Goal: Transaction & Acquisition: Purchase product/service

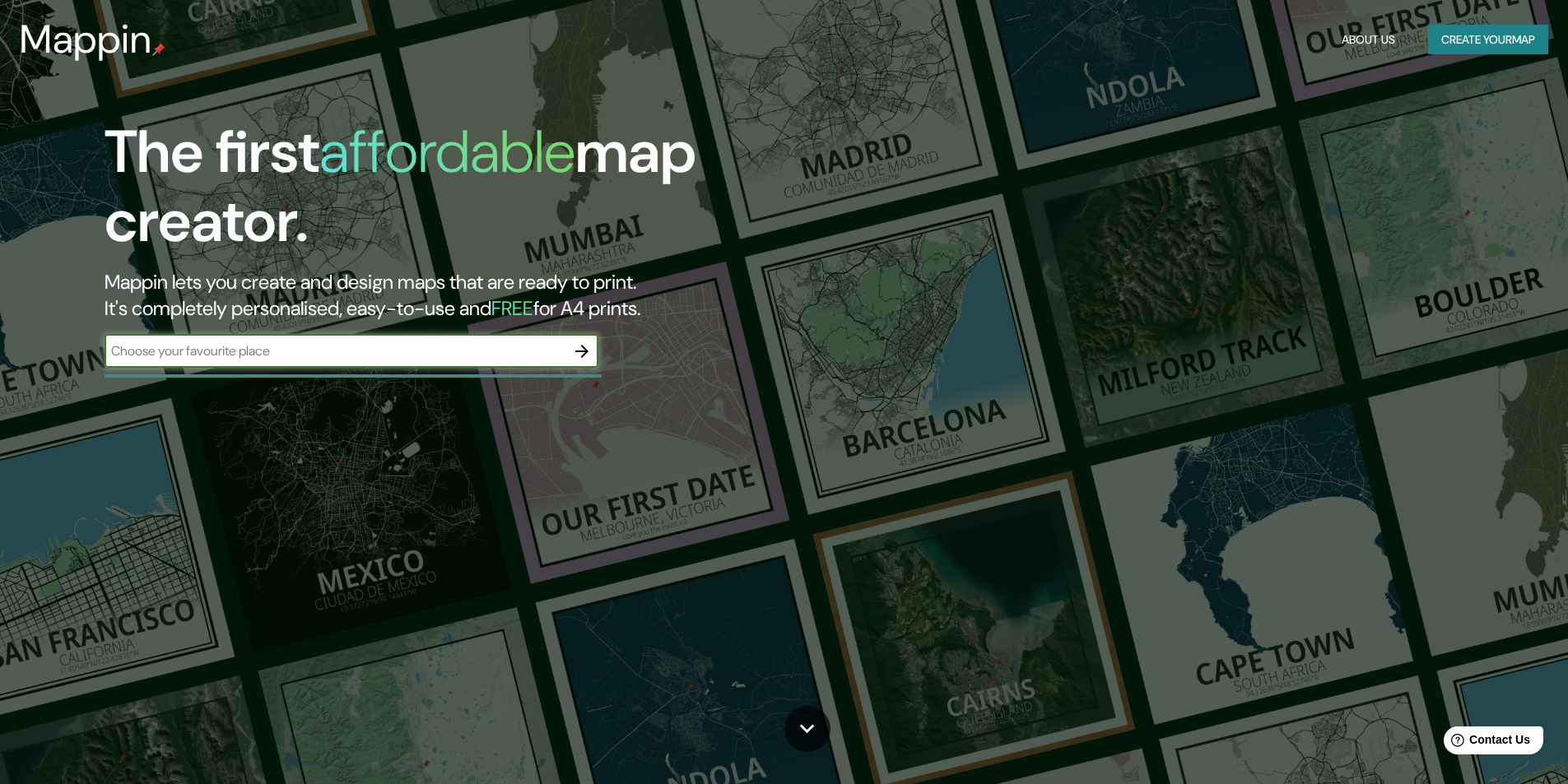
click at [336, 348] on input "text" at bounding box center [335, 351] width 461 height 19
type input "huancayo"
click at [567, 353] on button "button" at bounding box center [582, 352] width 33 height 33
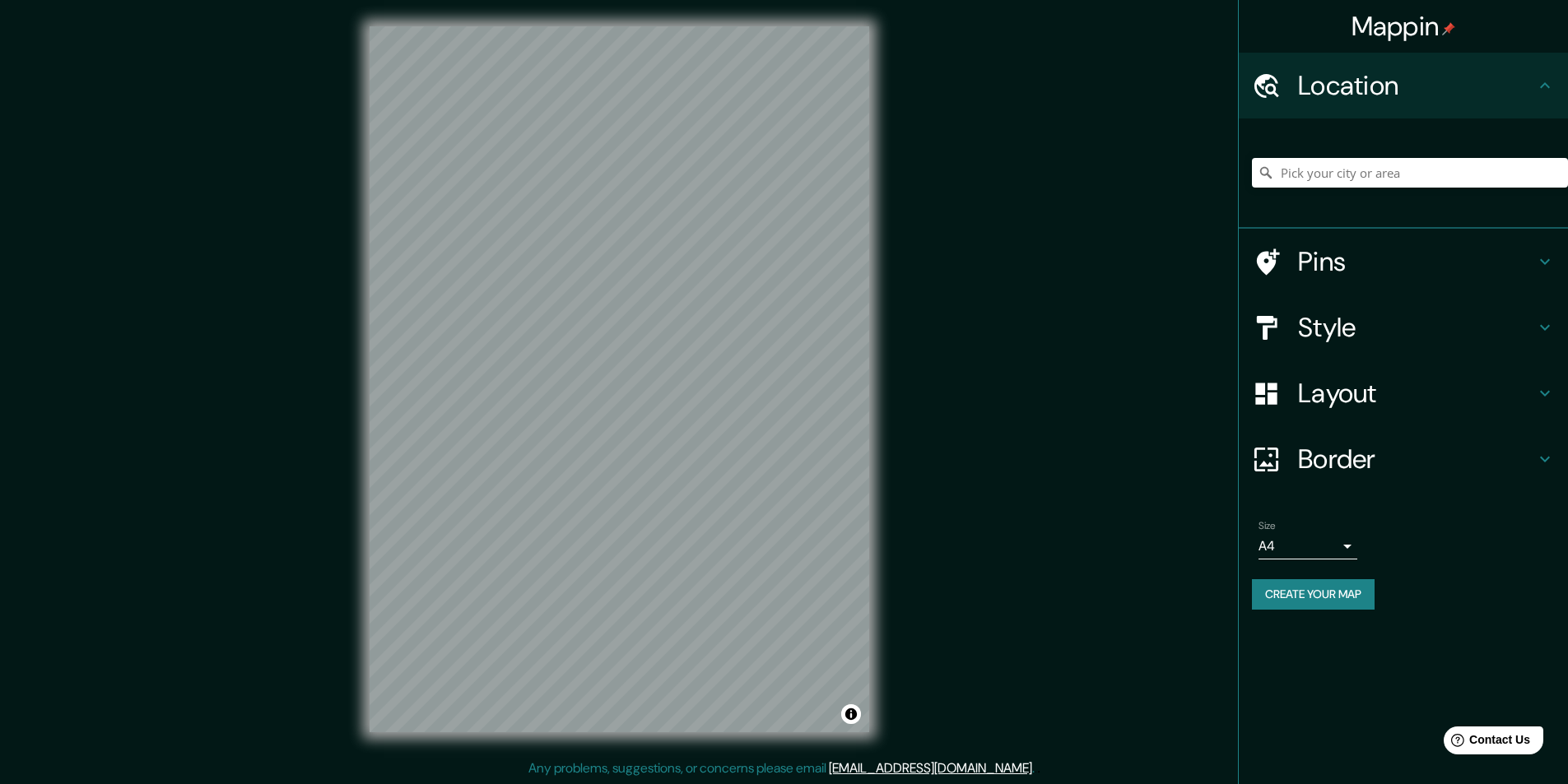
click at [979, 312] on div "Mappin Location Pins Style Layout Border Choose a border. Hint : you can make l…" at bounding box center [784, 392] width 1568 height 785
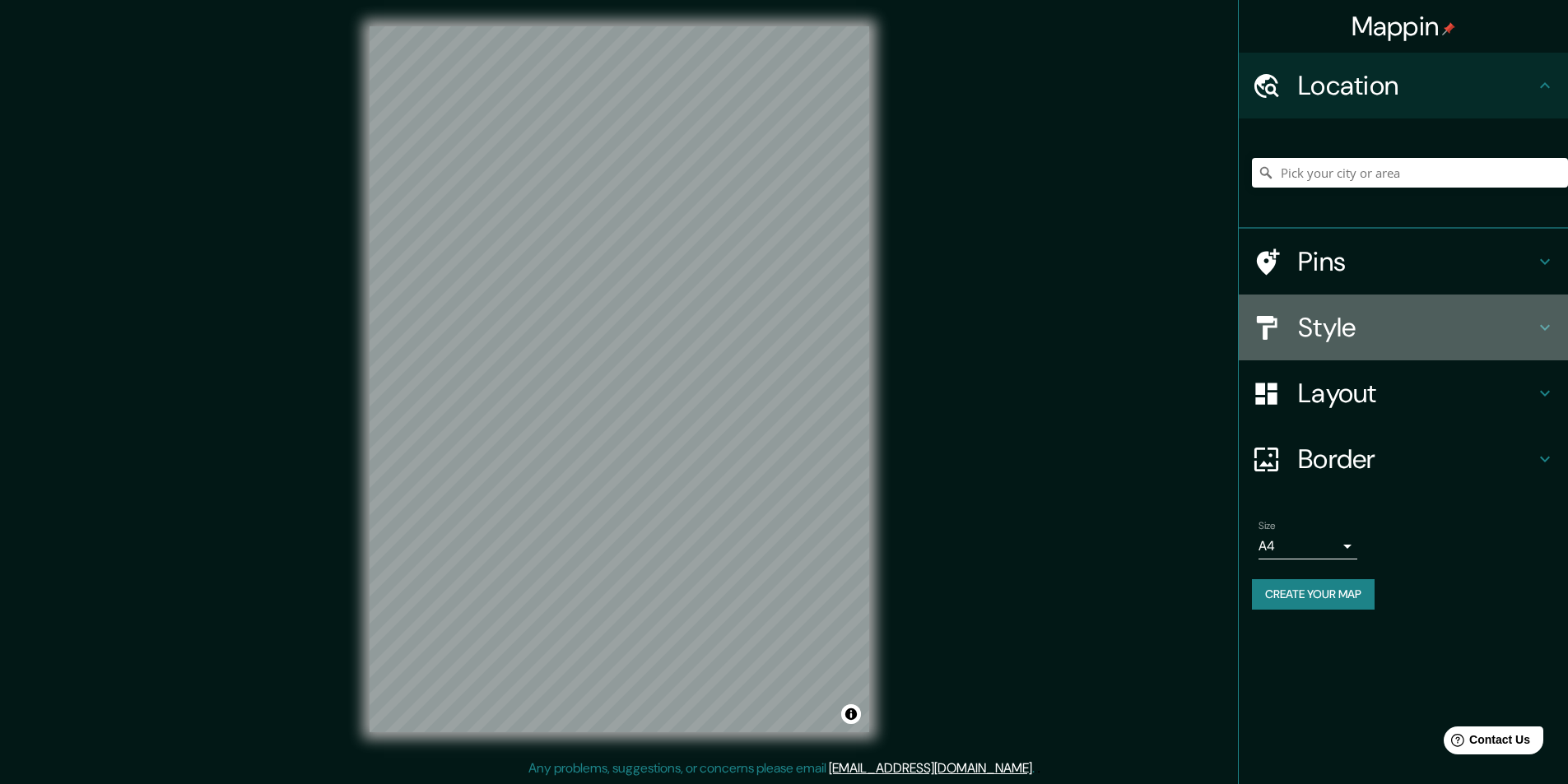
click at [1328, 320] on h4 "Style" at bounding box center [1416, 328] width 237 height 33
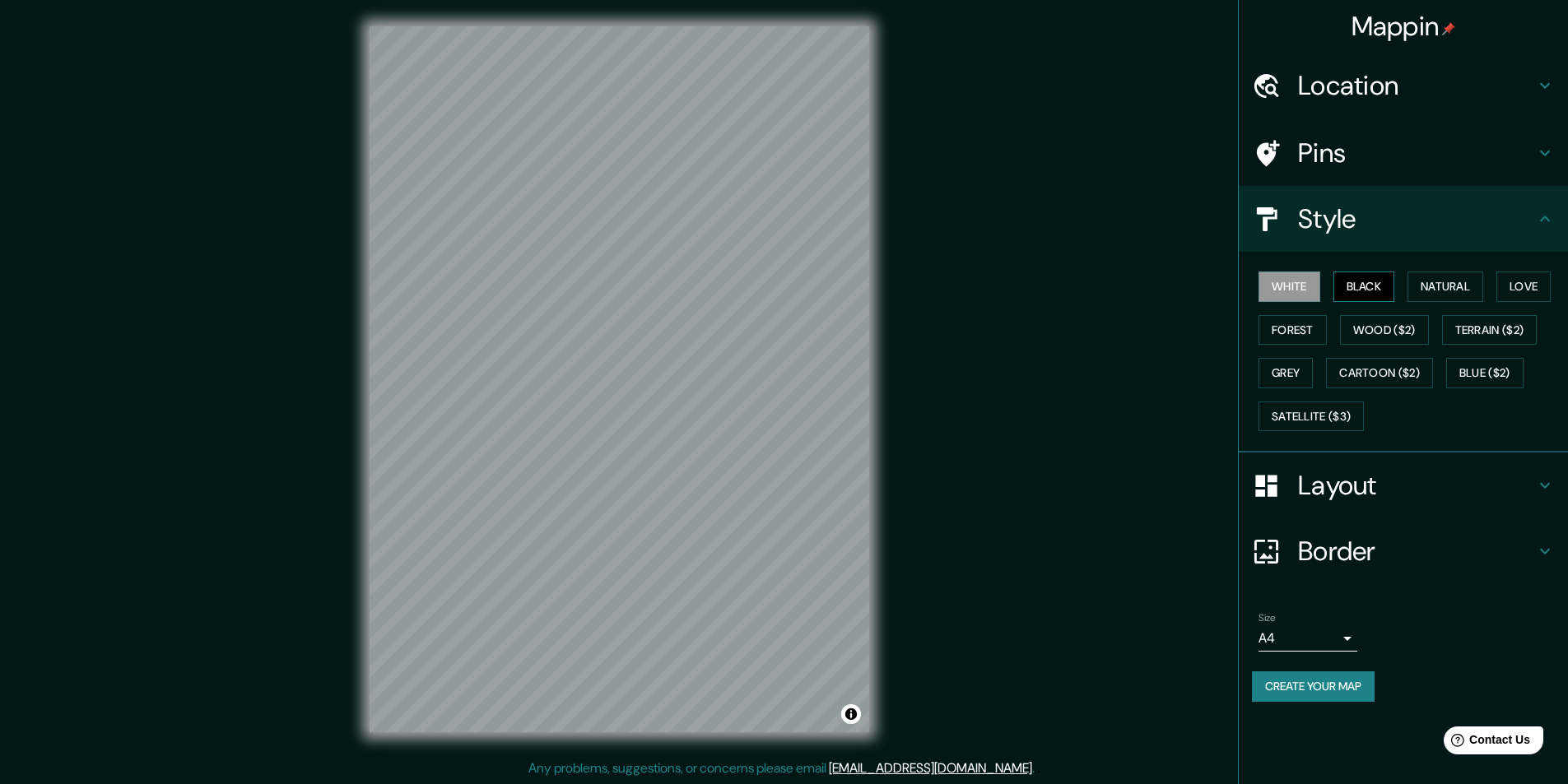
click at [1351, 288] on button "Black" at bounding box center [1364, 287] width 62 height 31
click at [1301, 284] on button "White" at bounding box center [1289, 287] width 62 height 31
click at [1330, 414] on button "Satellite ($3)" at bounding box center [1311, 417] width 106 height 31
click at [1350, 93] on h4 "Location" at bounding box center [1416, 86] width 237 height 33
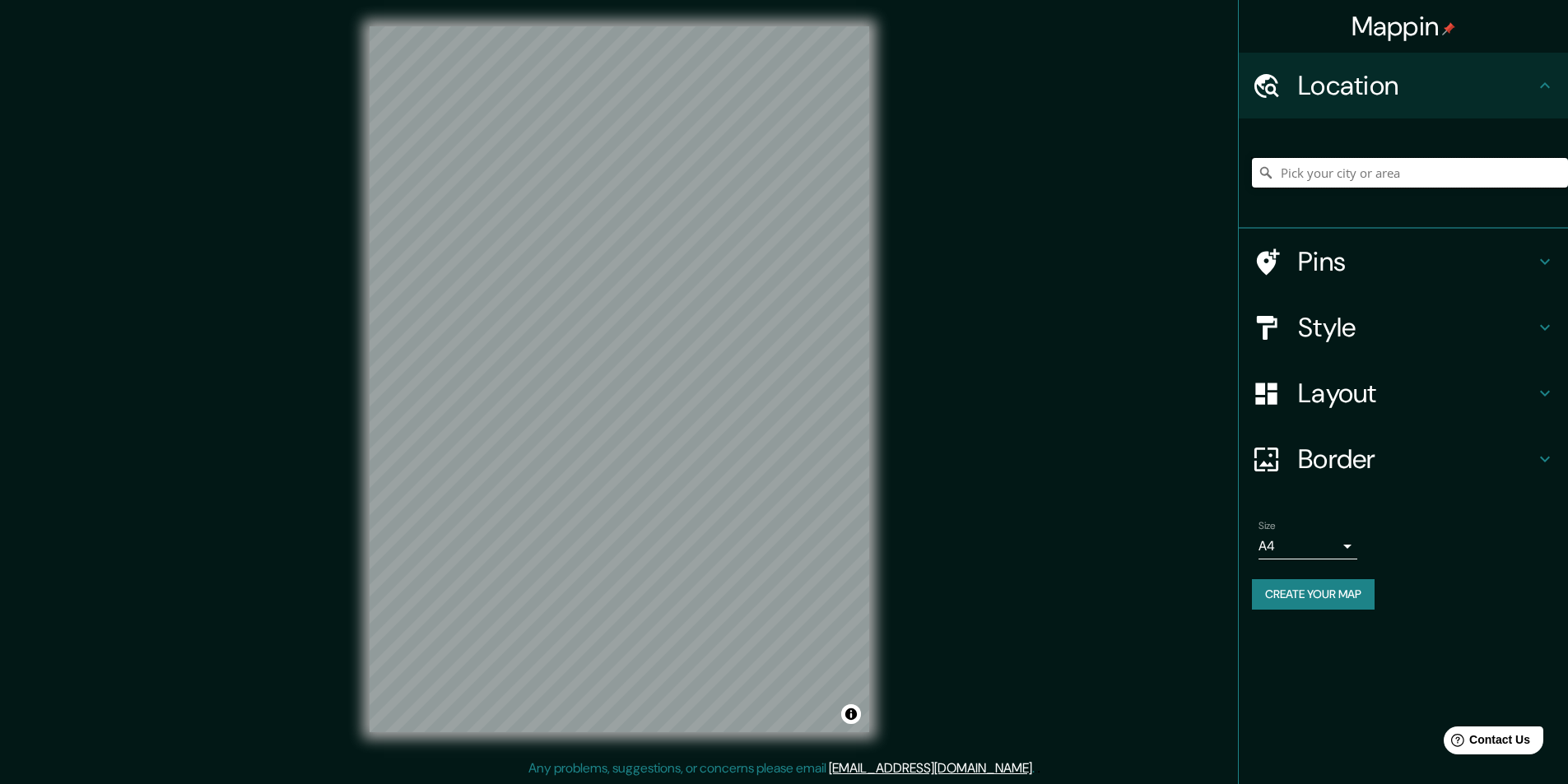
click at [1339, 175] on input "Pick your city or area" at bounding box center [1410, 173] width 316 height 30
type input "Huancayo, [GEOGRAPHIC_DATA], [GEOGRAPHIC_DATA]"
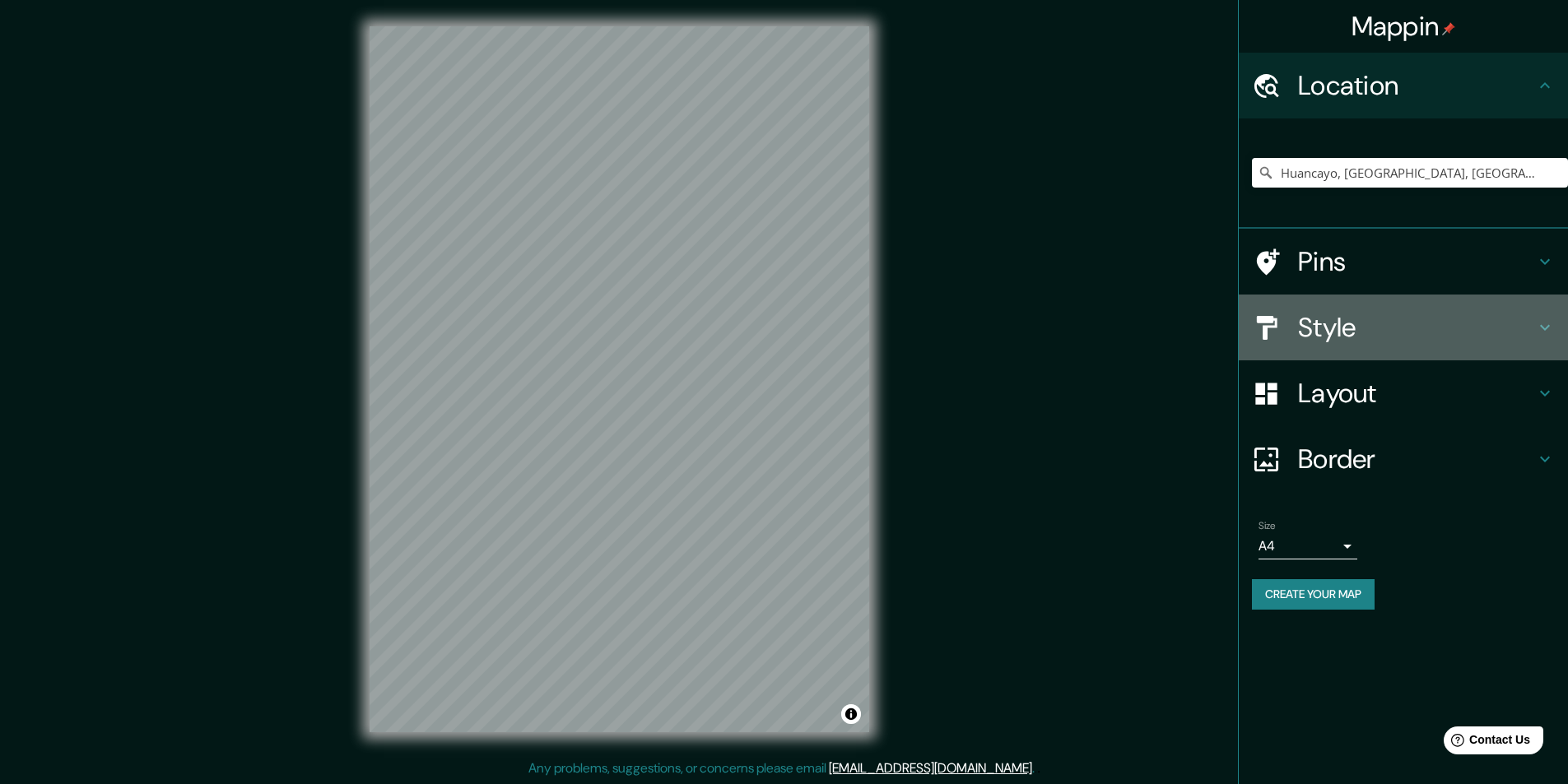
click at [1324, 318] on h4 "Style" at bounding box center [1416, 328] width 237 height 33
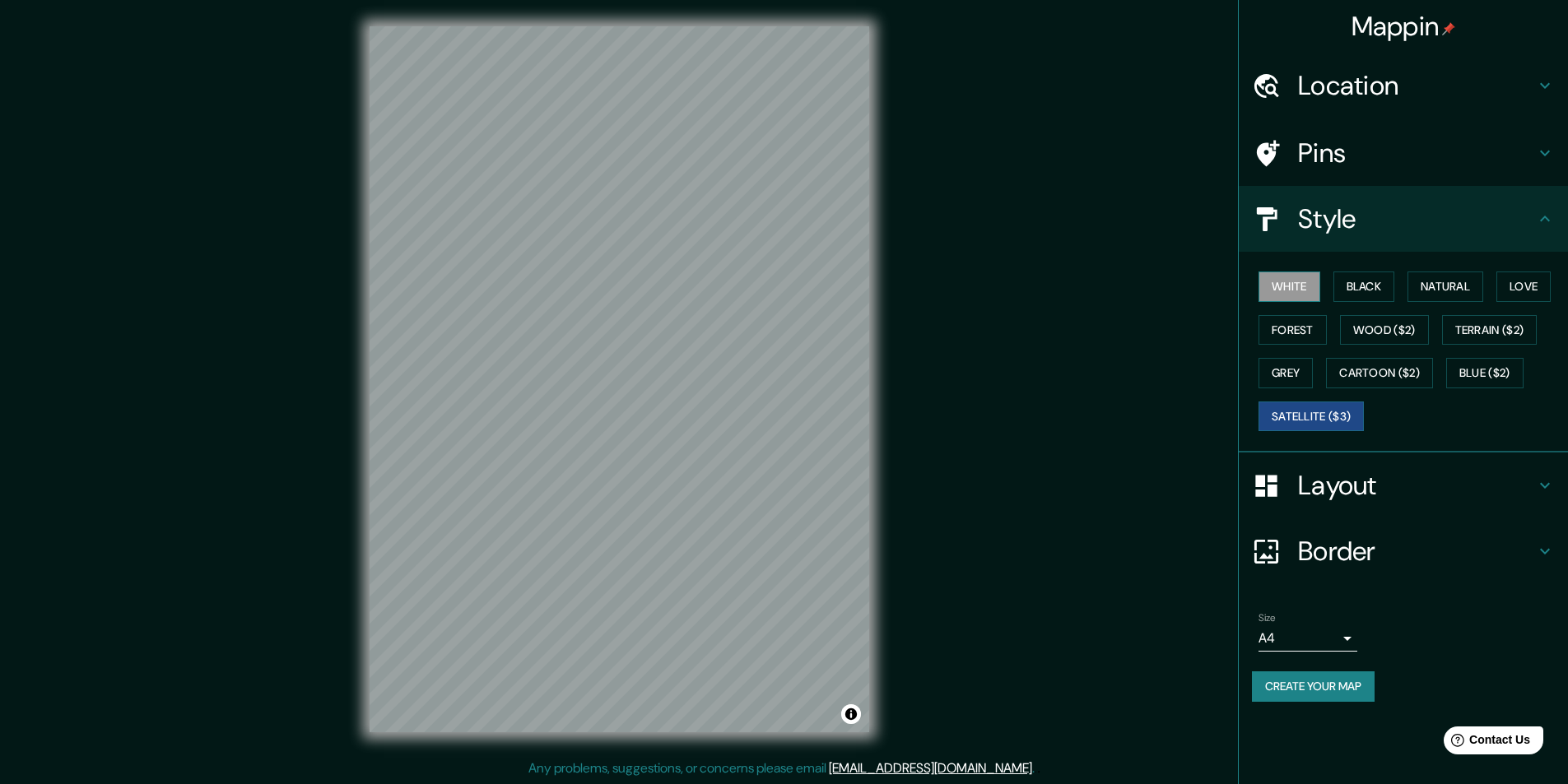
click at [1298, 288] on button "White" at bounding box center [1289, 287] width 62 height 31
click at [1368, 297] on button "Black" at bounding box center [1364, 287] width 62 height 31
click at [1284, 278] on button "White" at bounding box center [1289, 287] width 62 height 31
click at [1466, 281] on button "Natural" at bounding box center [1445, 287] width 76 height 31
click at [1526, 279] on button "Love" at bounding box center [1523, 287] width 54 height 31
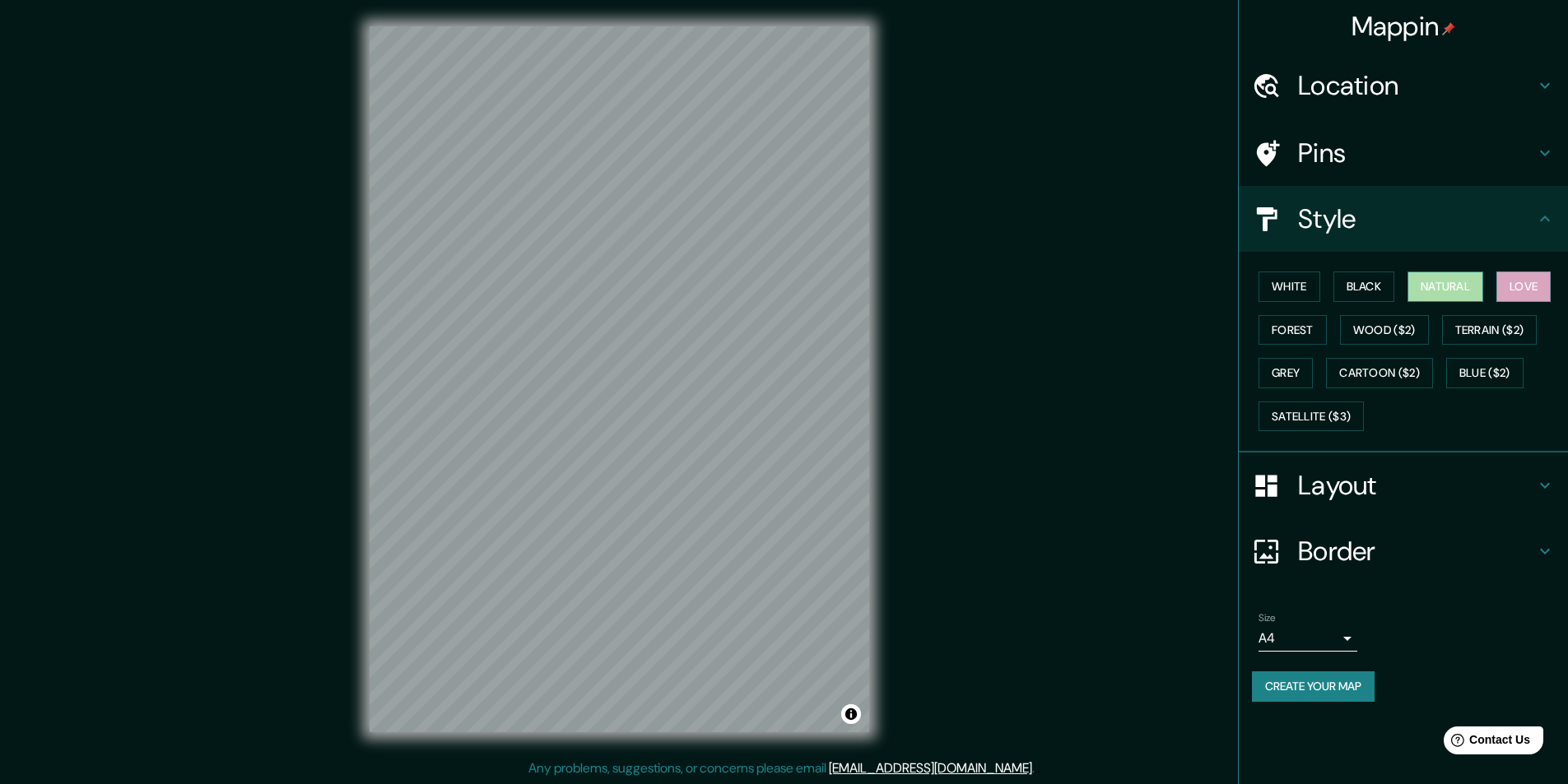
click at [1427, 275] on button "Natural" at bounding box center [1445, 287] width 76 height 31
click at [1310, 280] on button "White" at bounding box center [1289, 287] width 62 height 31
click at [1477, 282] on button "Natural" at bounding box center [1445, 287] width 76 height 31
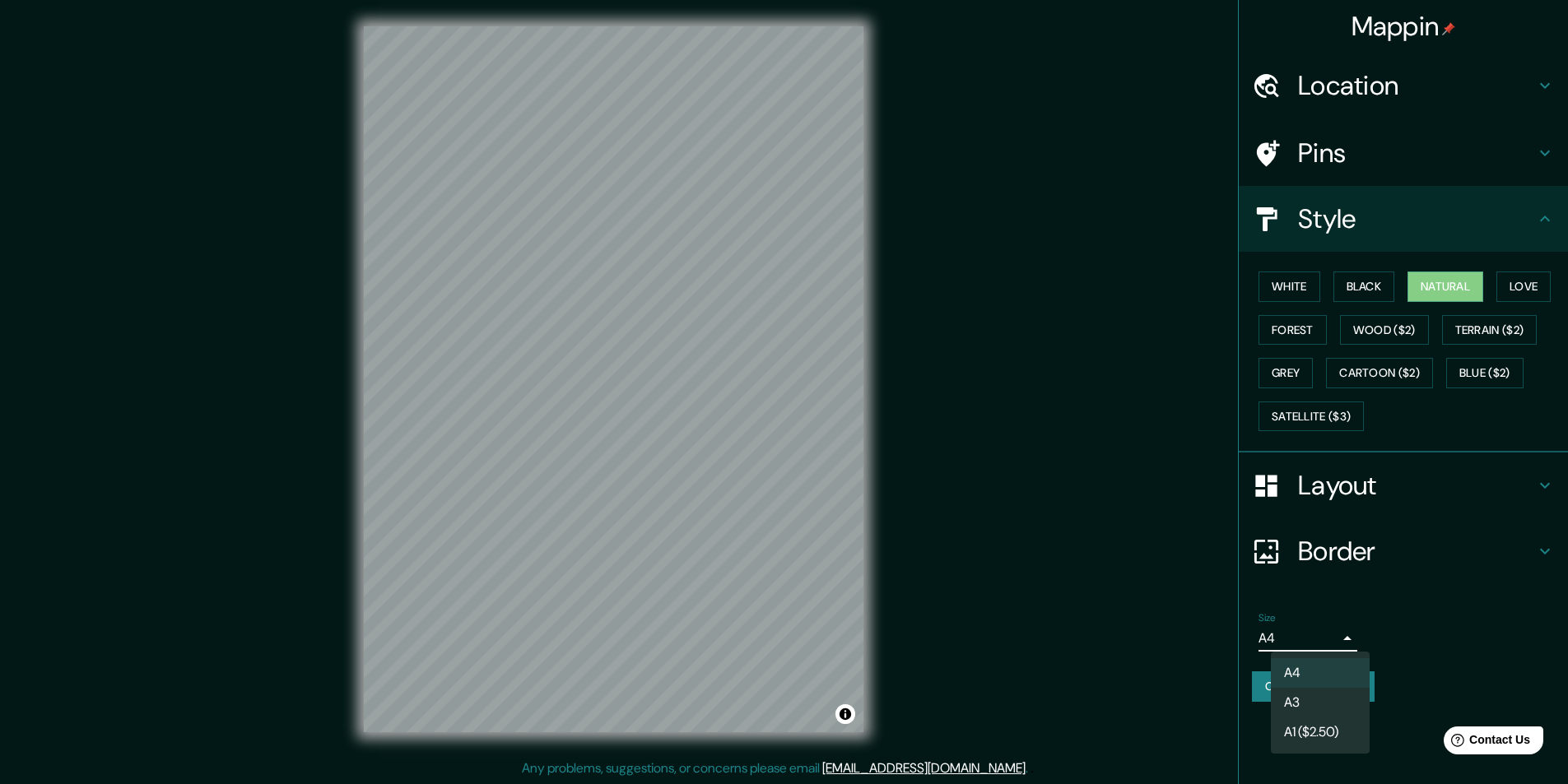
click at [1285, 639] on body "Mappin Location [GEOGRAPHIC_DATA], [GEOGRAPHIC_DATA], [GEOGRAPHIC_DATA] [GEOGRA…" at bounding box center [784, 392] width 1568 height 784
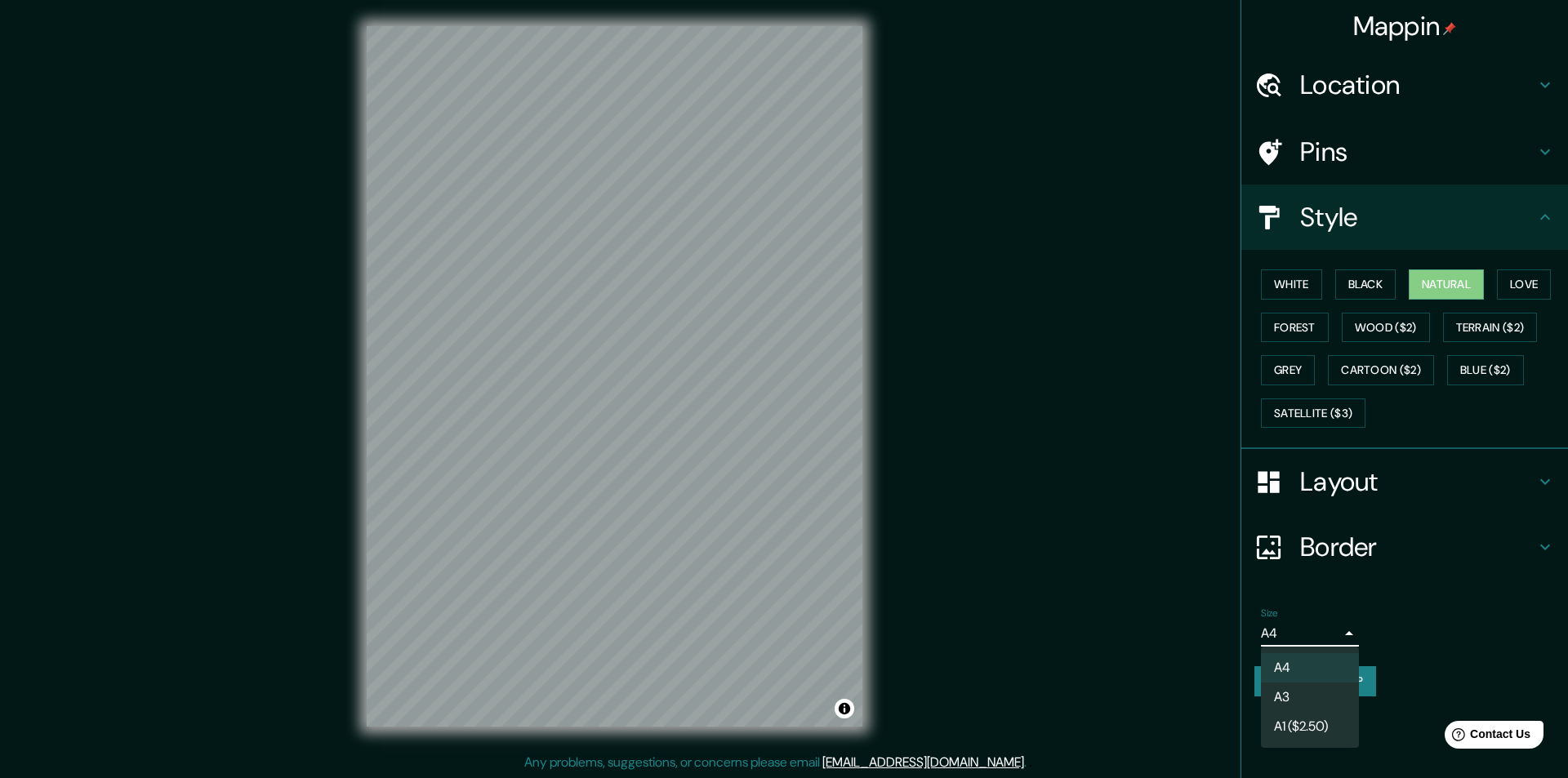
click at [1278, 631] on div at bounding box center [784, 389] width 1568 height 778
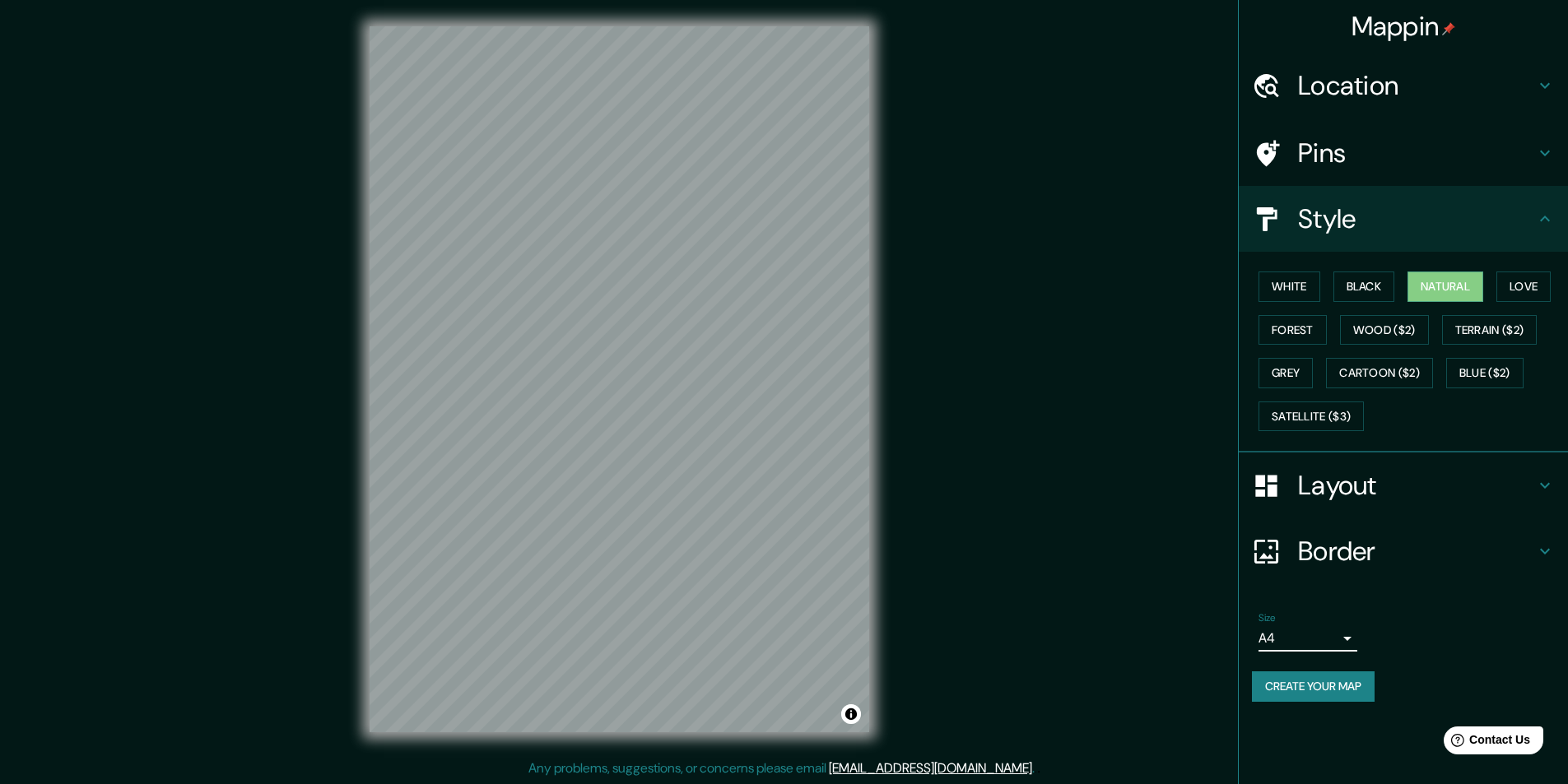
click at [1457, 619] on div "Size A4 single" at bounding box center [1403, 632] width 303 height 52
click at [1334, 690] on button "Create your map" at bounding box center [1314, 687] width 123 height 31
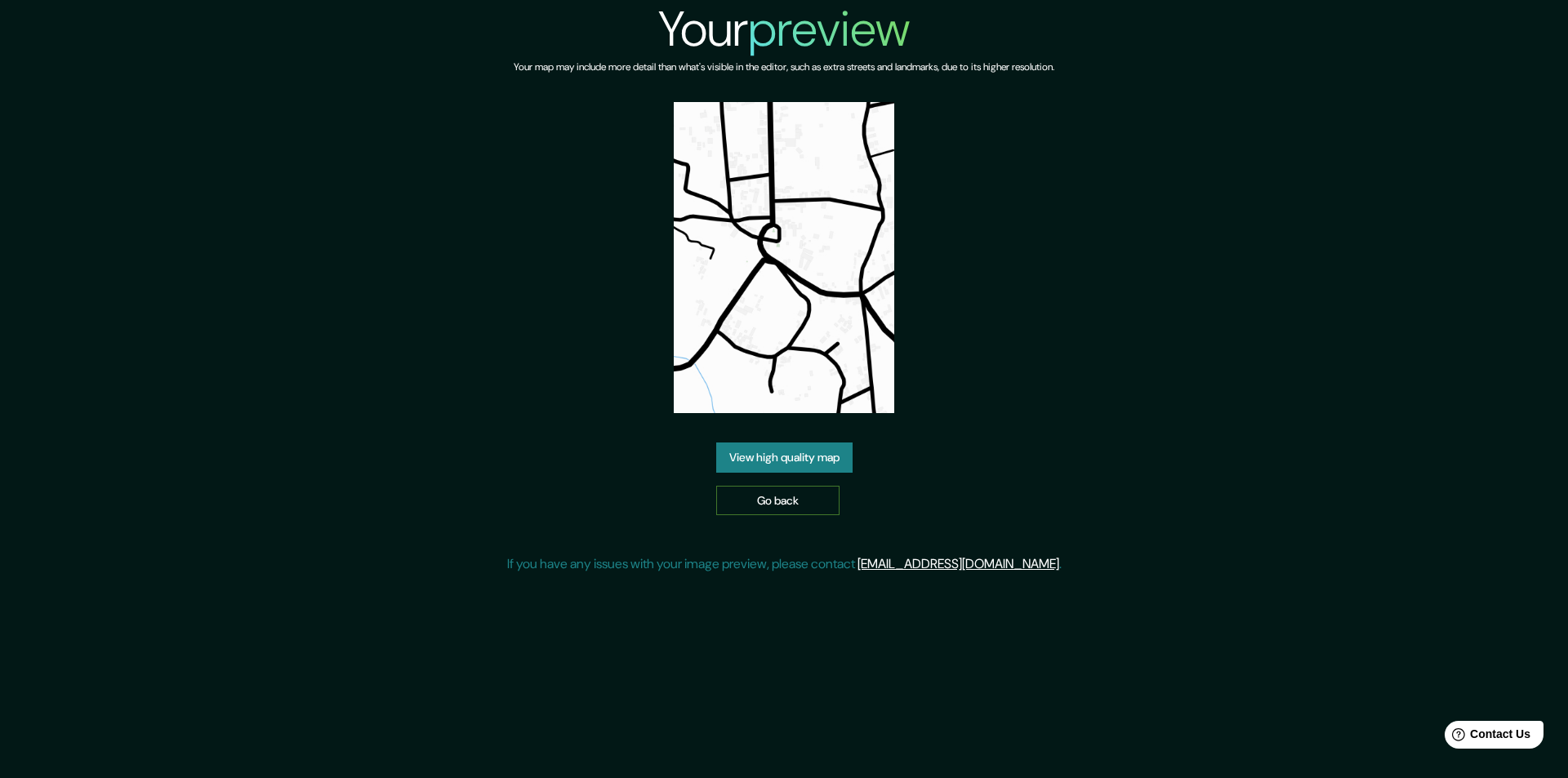
click at [756, 508] on link "Go back" at bounding box center [777, 501] width 123 height 31
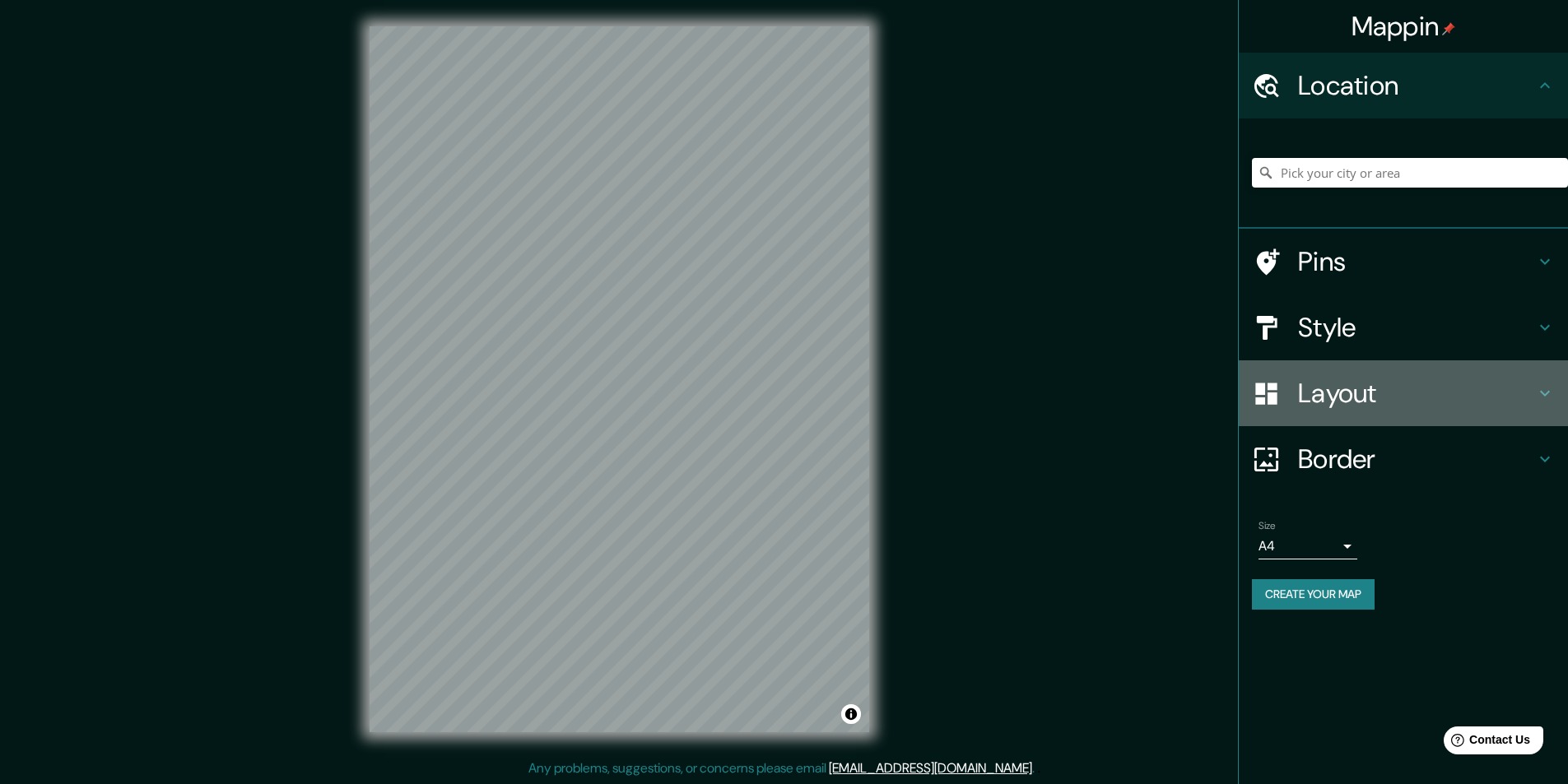
click at [1324, 372] on div "Layout" at bounding box center [1403, 393] width 329 height 66
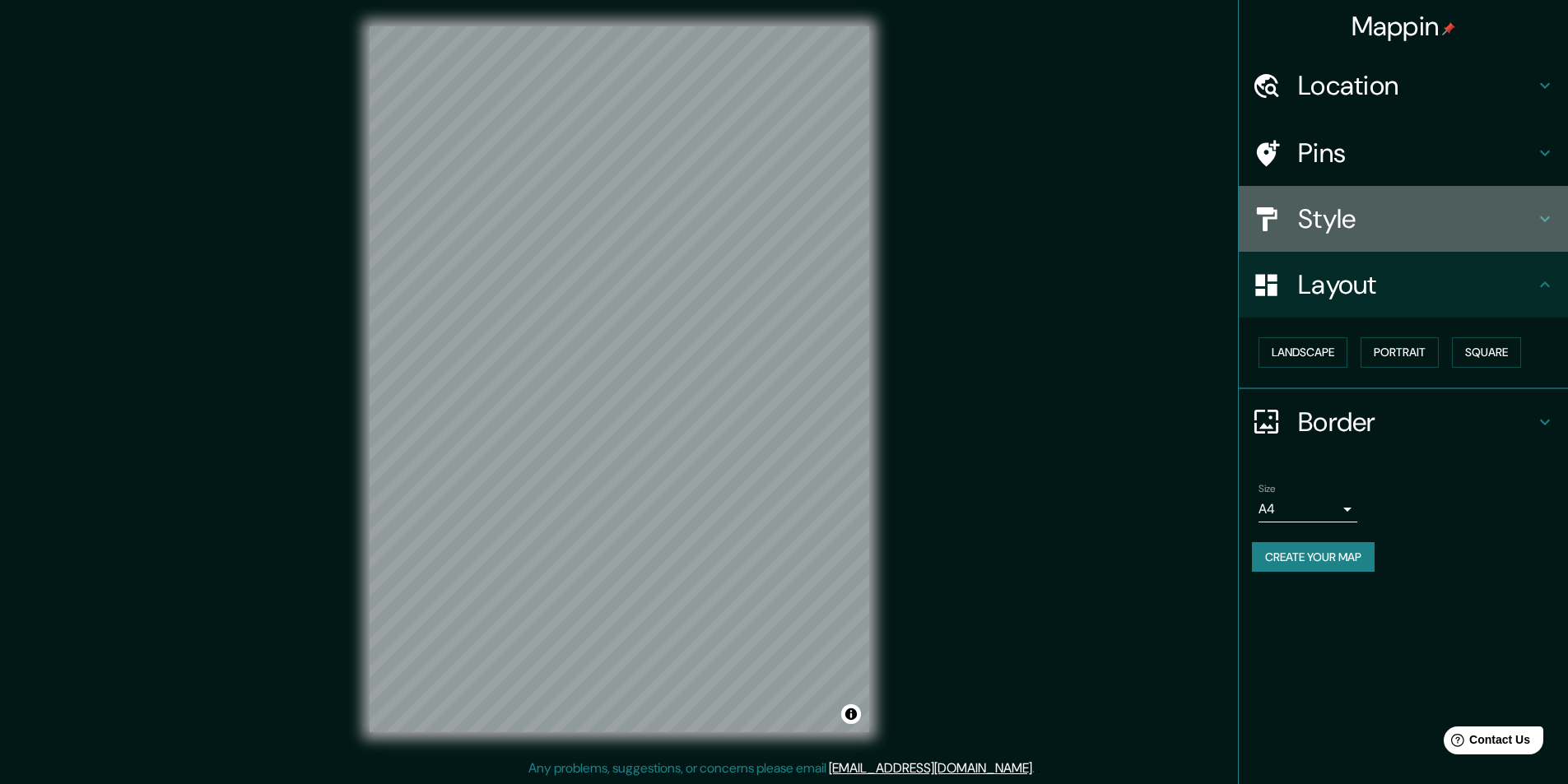
click at [1309, 224] on h4 "Style" at bounding box center [1416, 219] width 237 height 33
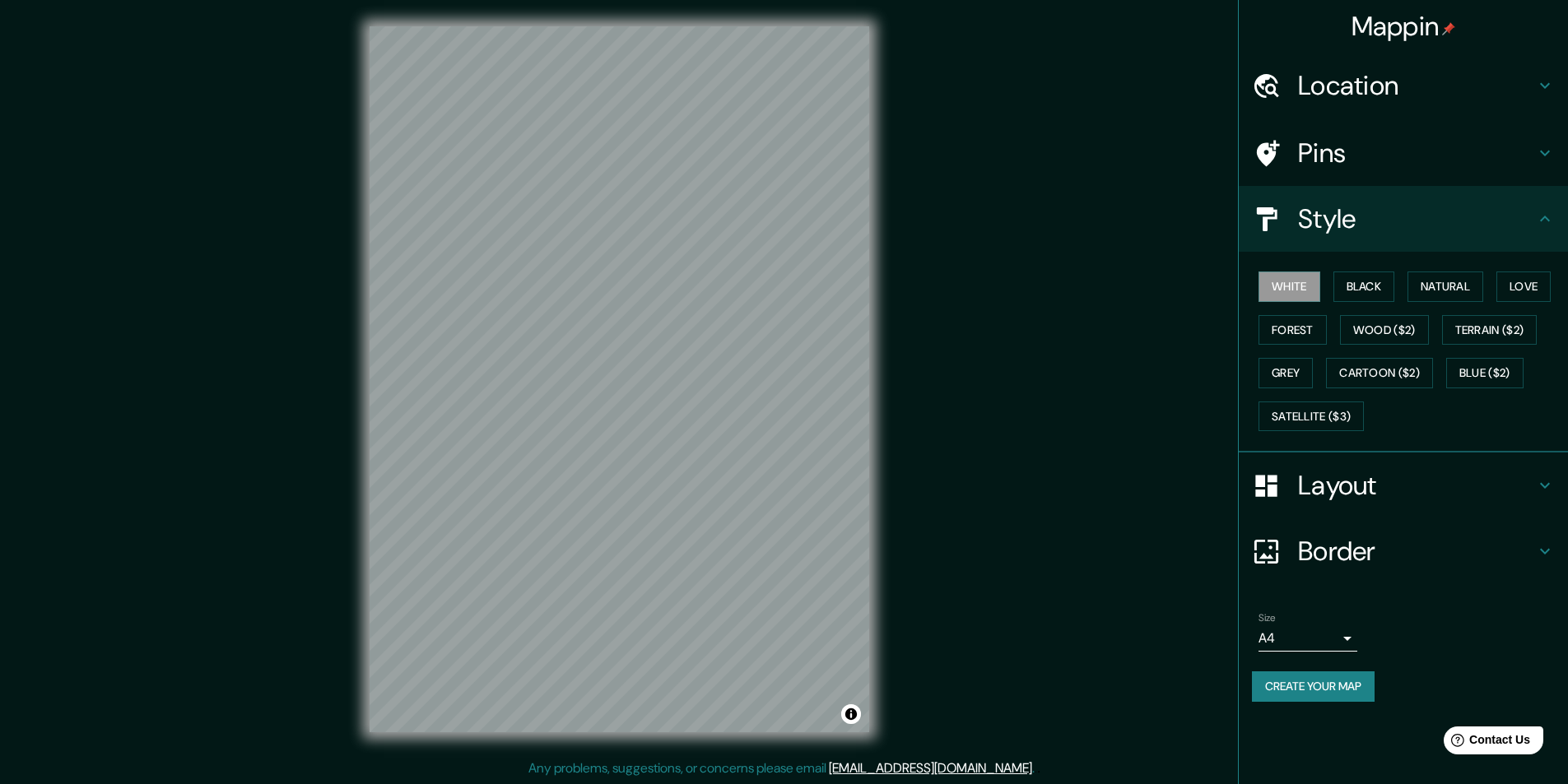
click at [1365, 491] on h4 "Layout" at bounding box center [1416, 486] width 237 height 33
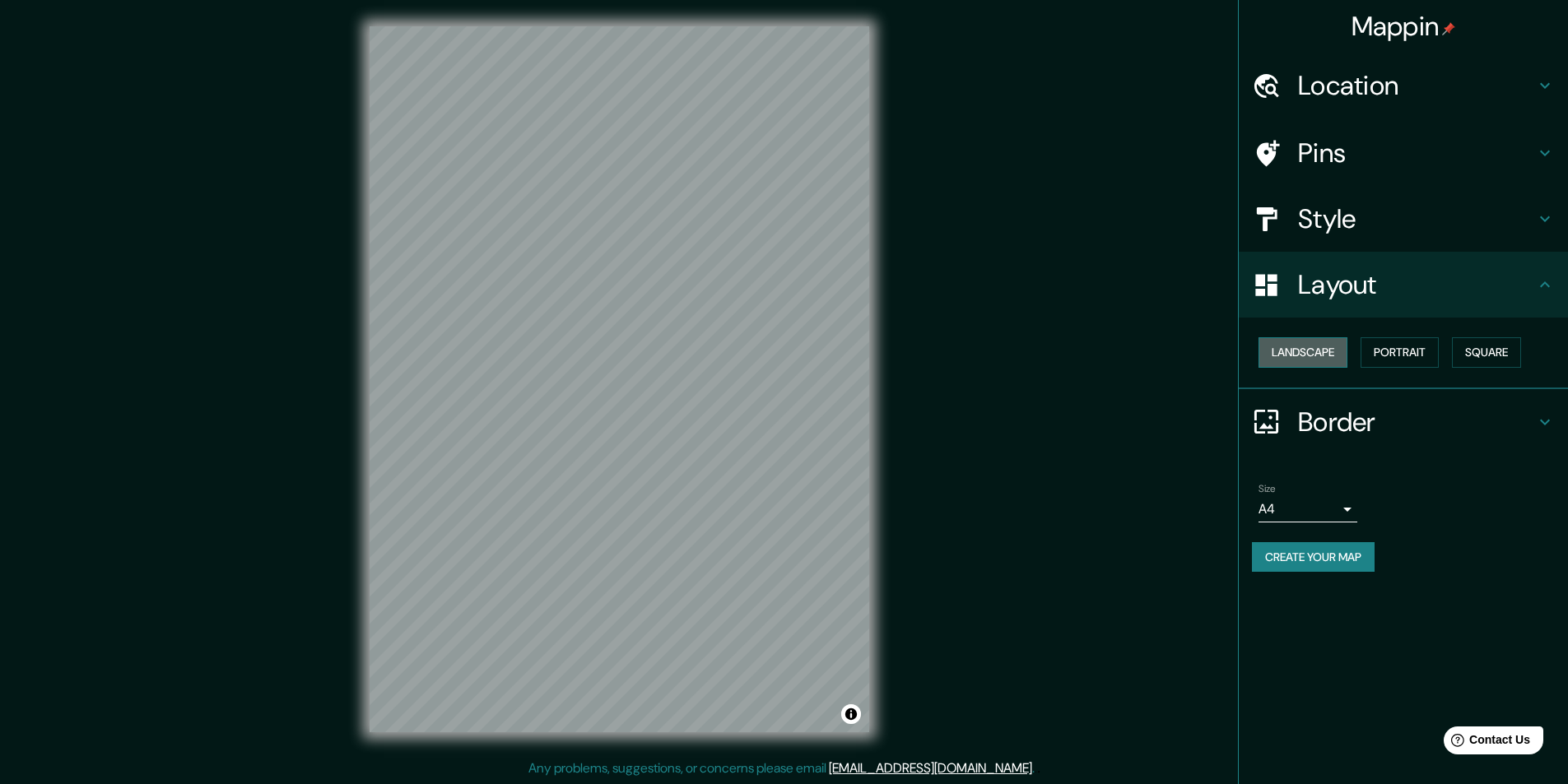
click at [1322, 344] on button "Landscape" at bounding box center [1303, 353] width 89 height 31
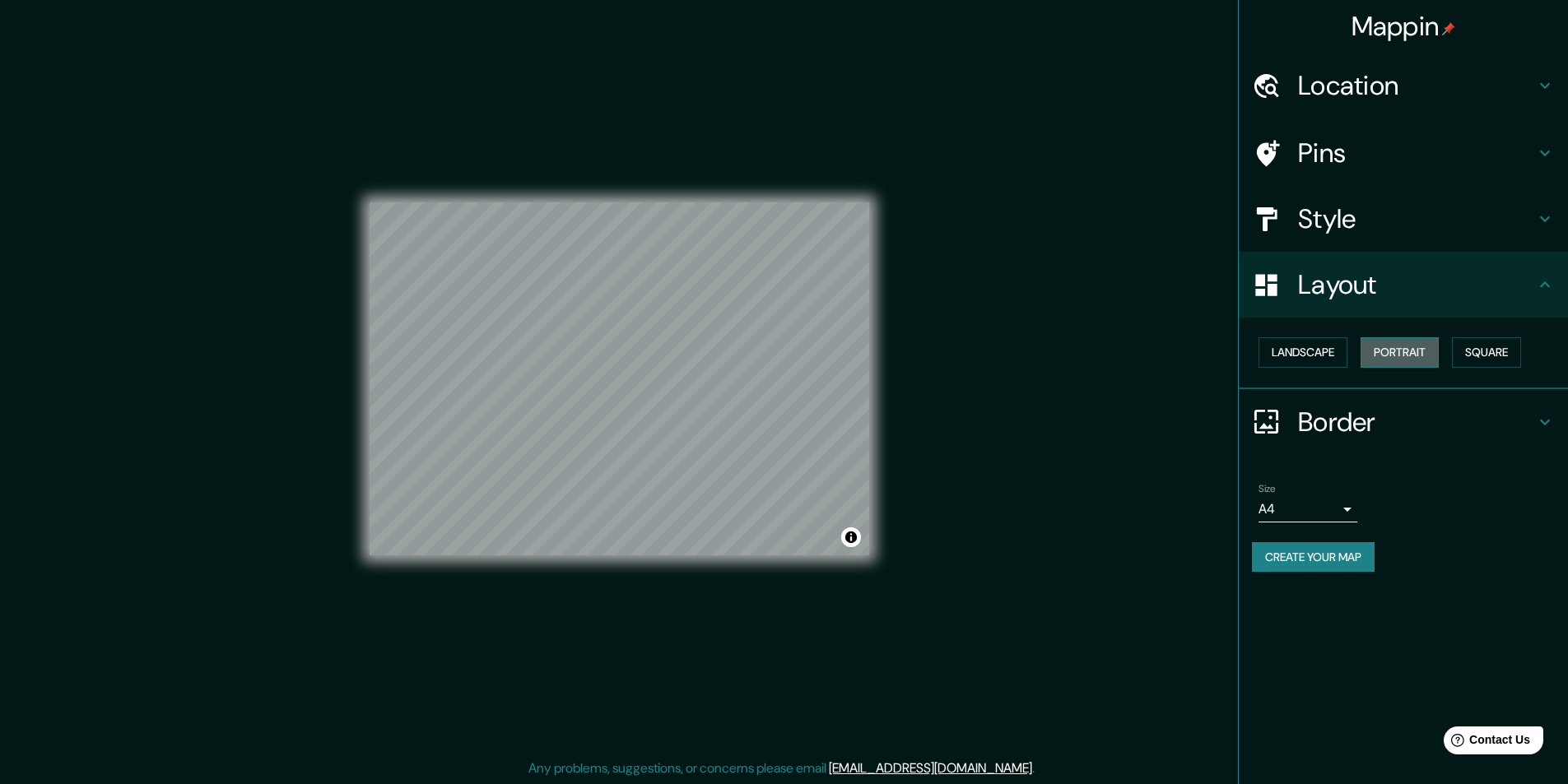
click at [1403, 344] on button "Portrait" at bounding box center [1399, 353] width 78 height 31
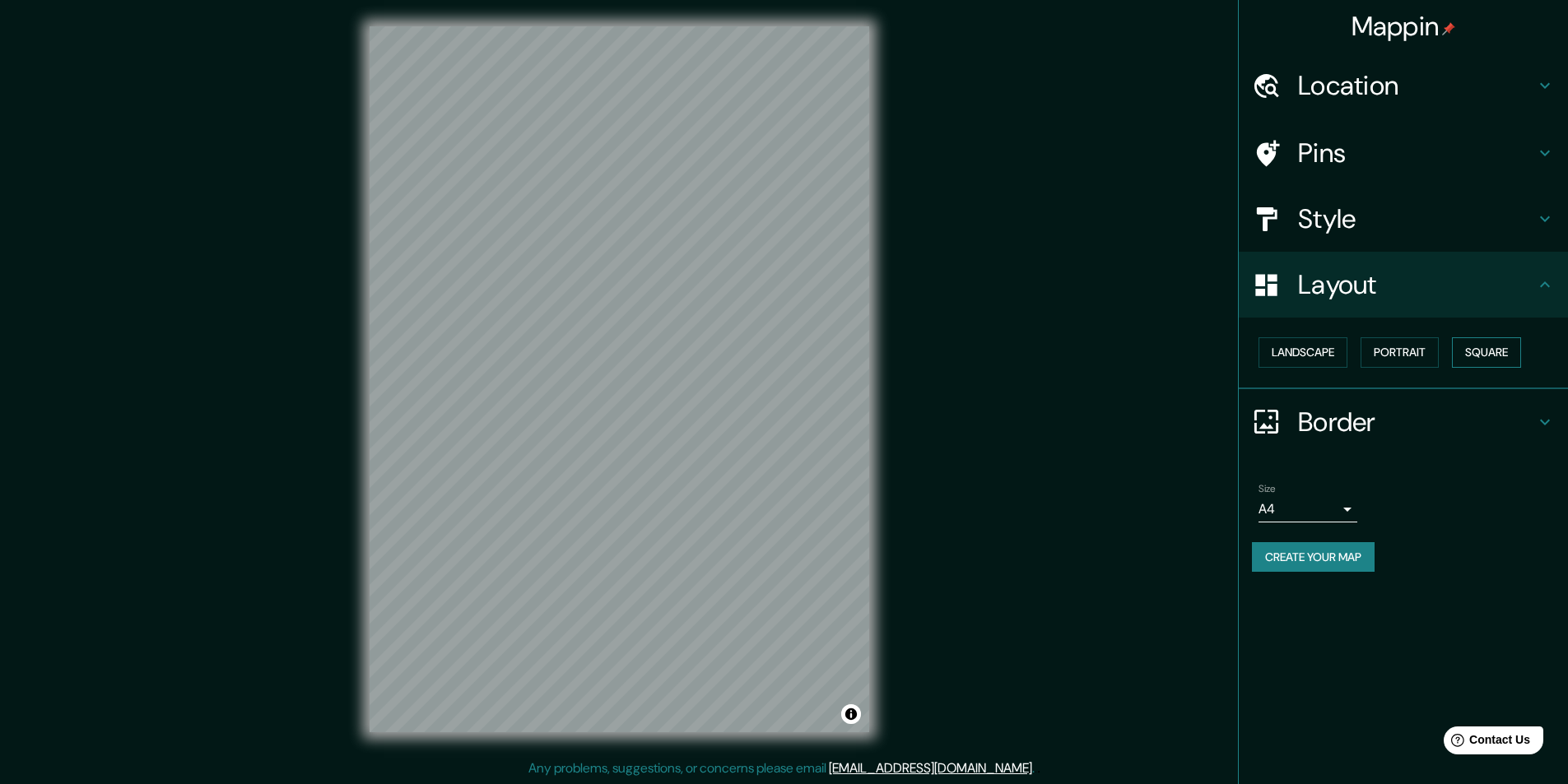
click at [1465, 343] on button "Square" at bounding box center [1486, 353] width 69 height 31
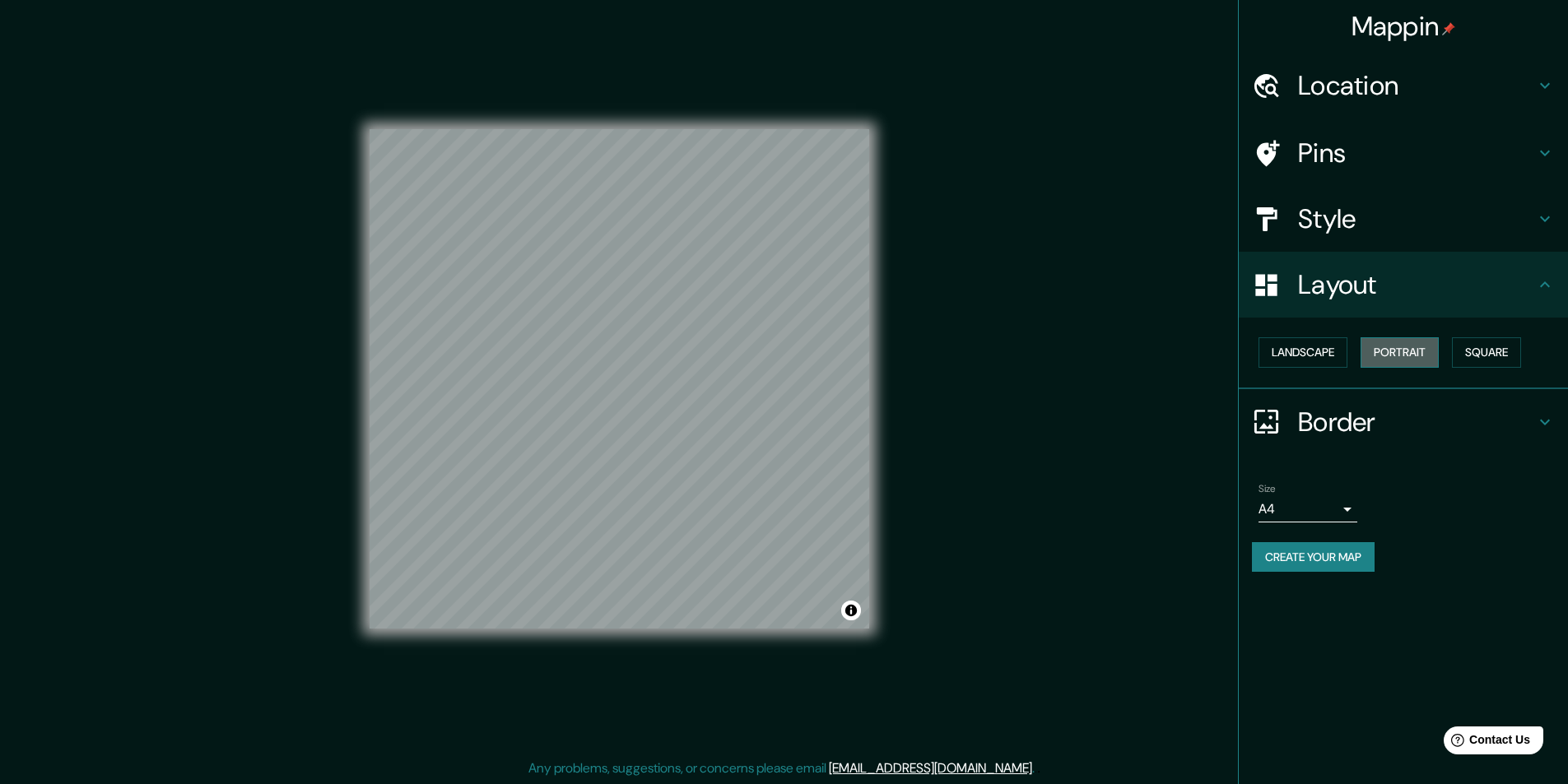
click at [1387, 348] on button "Portrait" at bounding box center [1399, 353] width 78 height 31
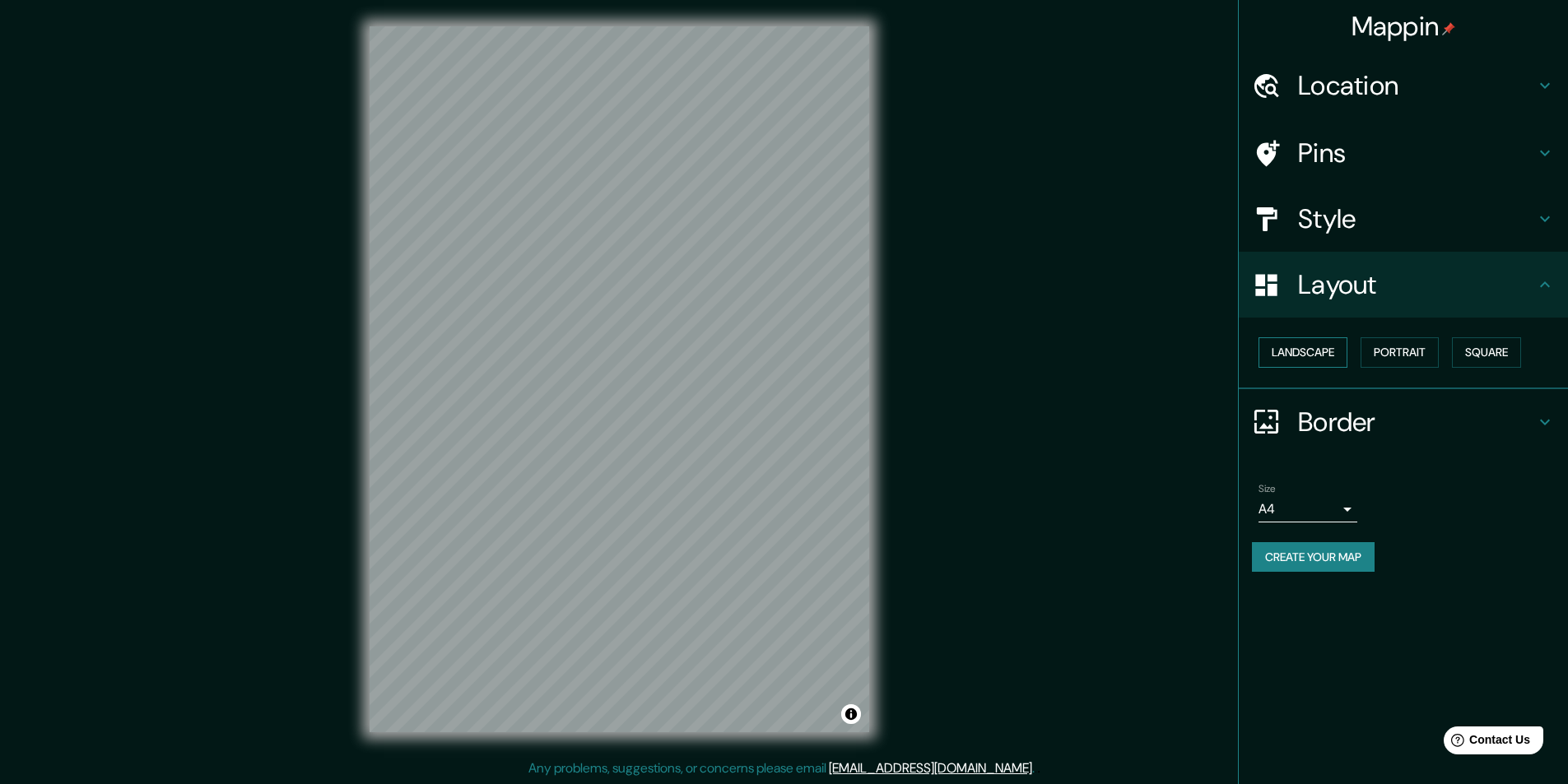
click at [1320, 352] on button "Landscape" at bounding box center [1303, 353] width 89 height 31
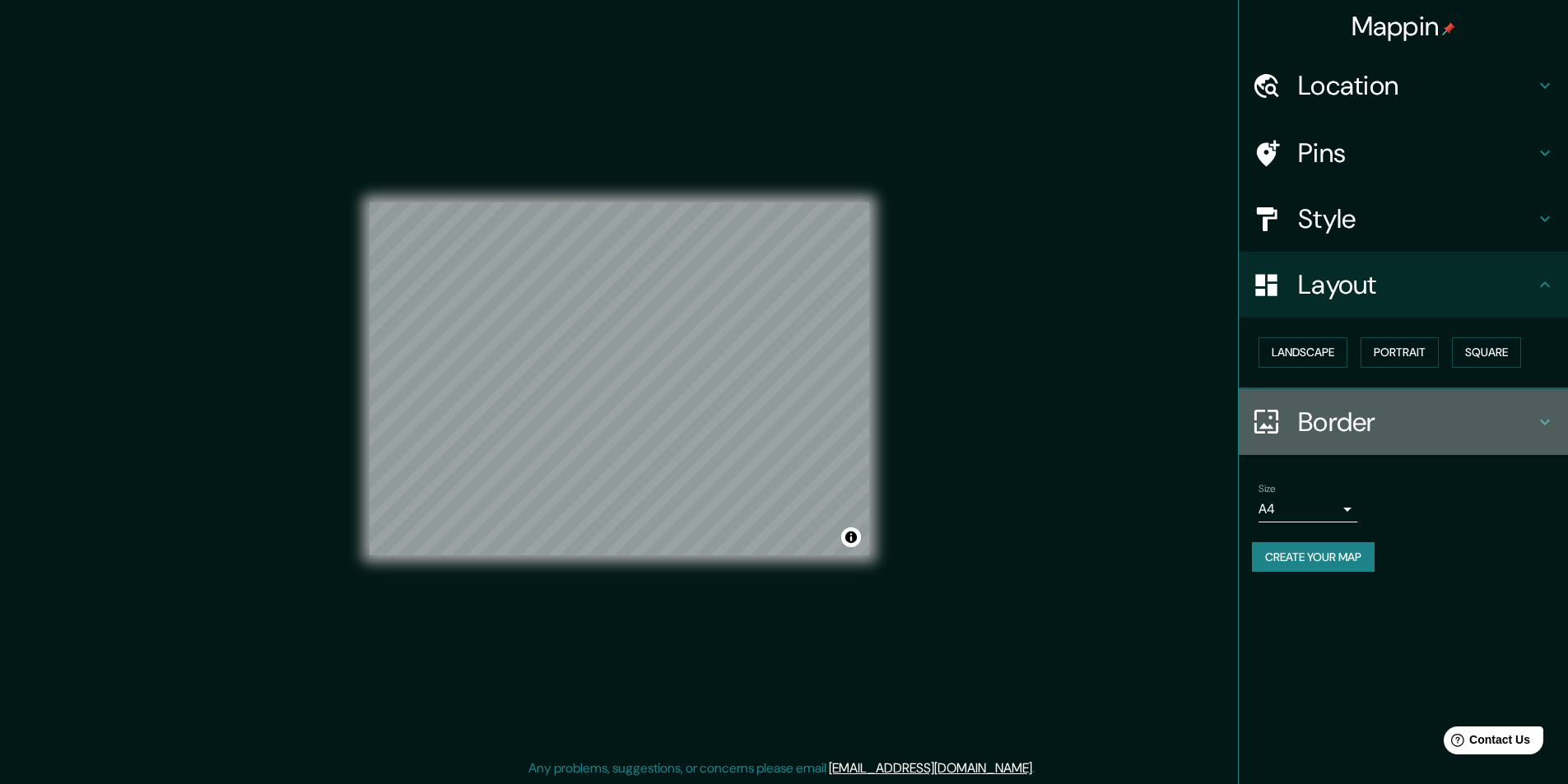
click at [1290, 418] on div at bounding box center [1275, 422] width 46 height 29
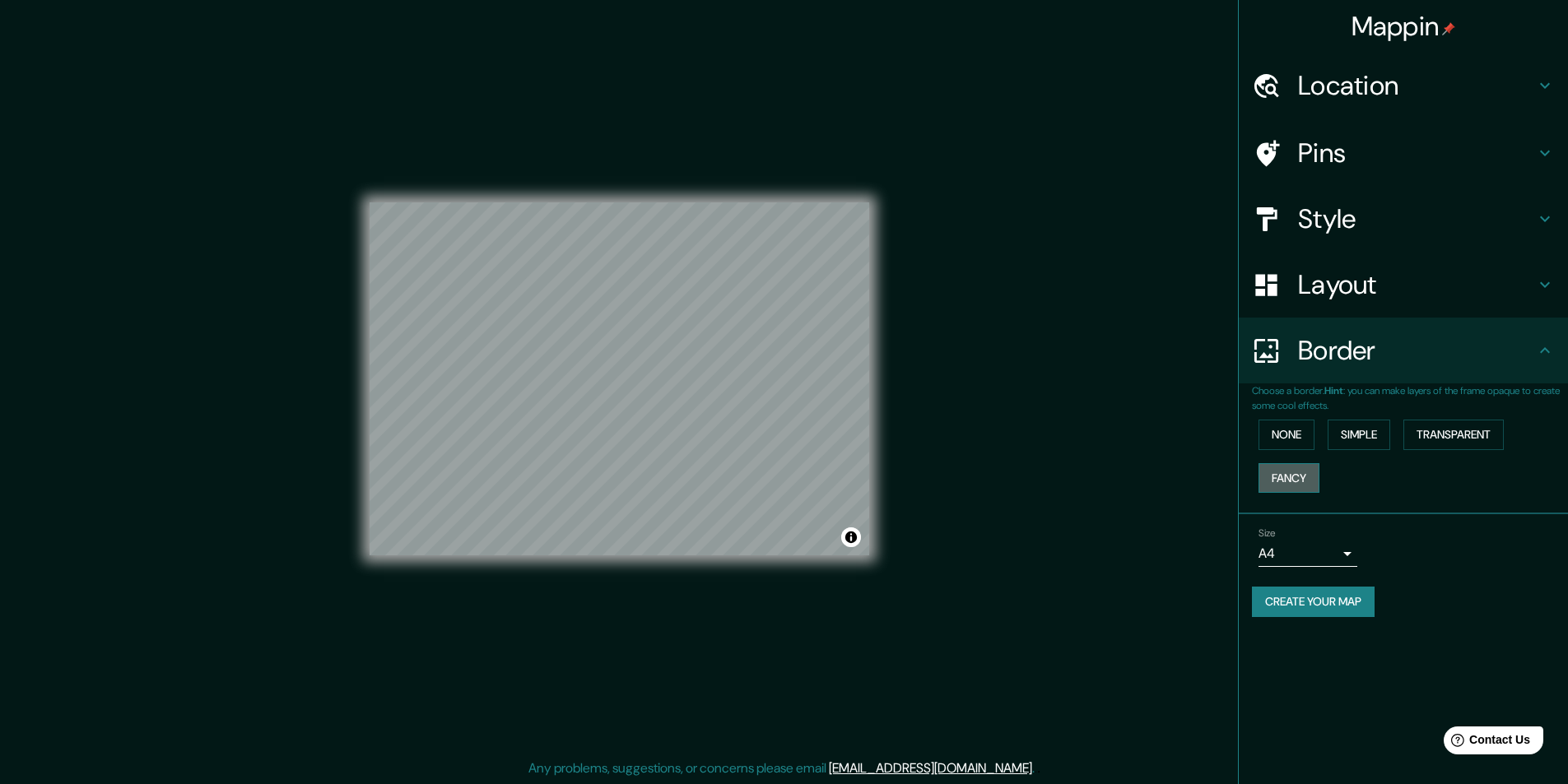
click at [1281, 477] on button "Fancy" at bounding box center [1289, 478] width 61 height 31
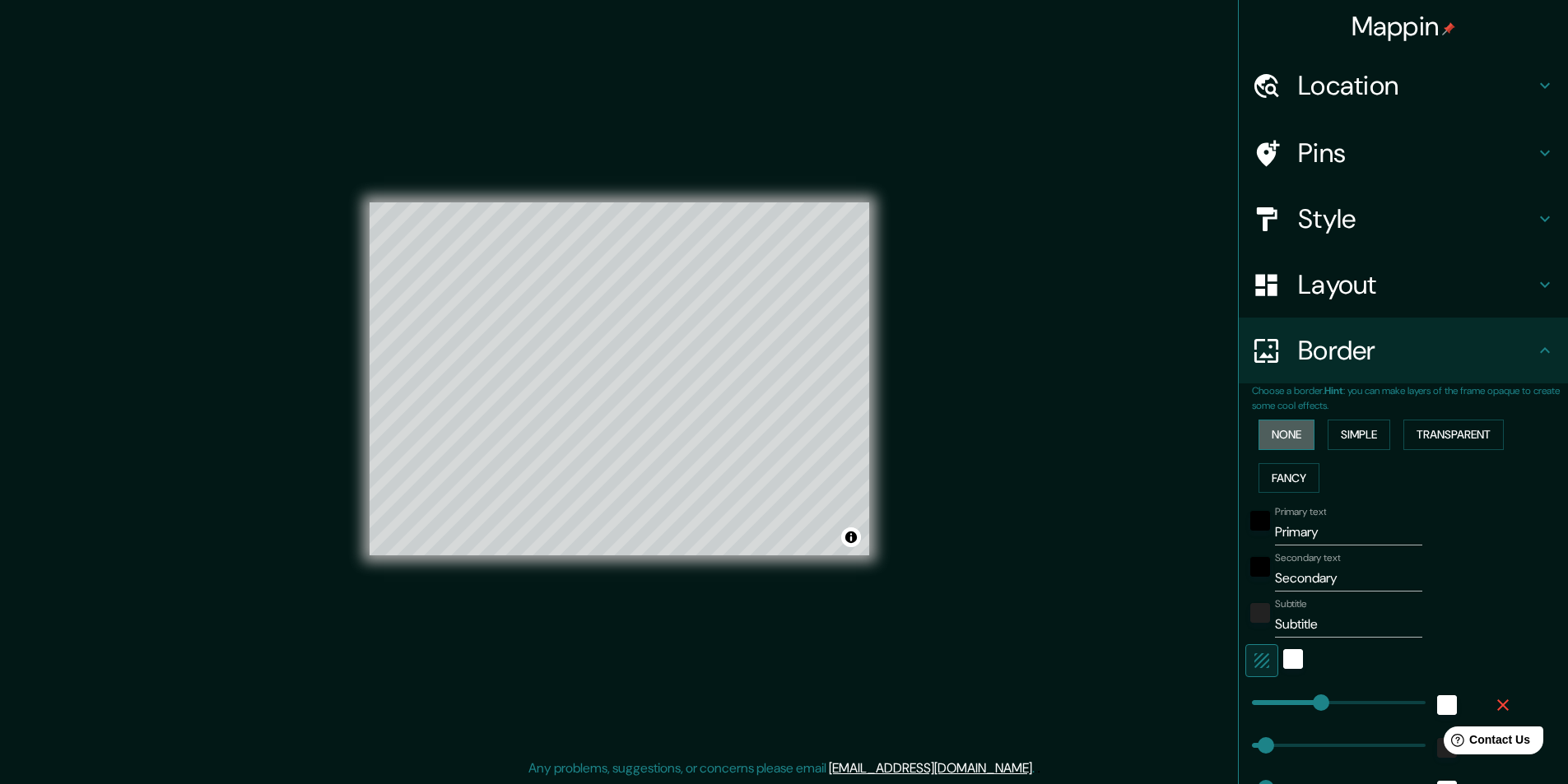
click at [1283, 440] on button "None" at bounding box center [1286, 435] width 56 height 31
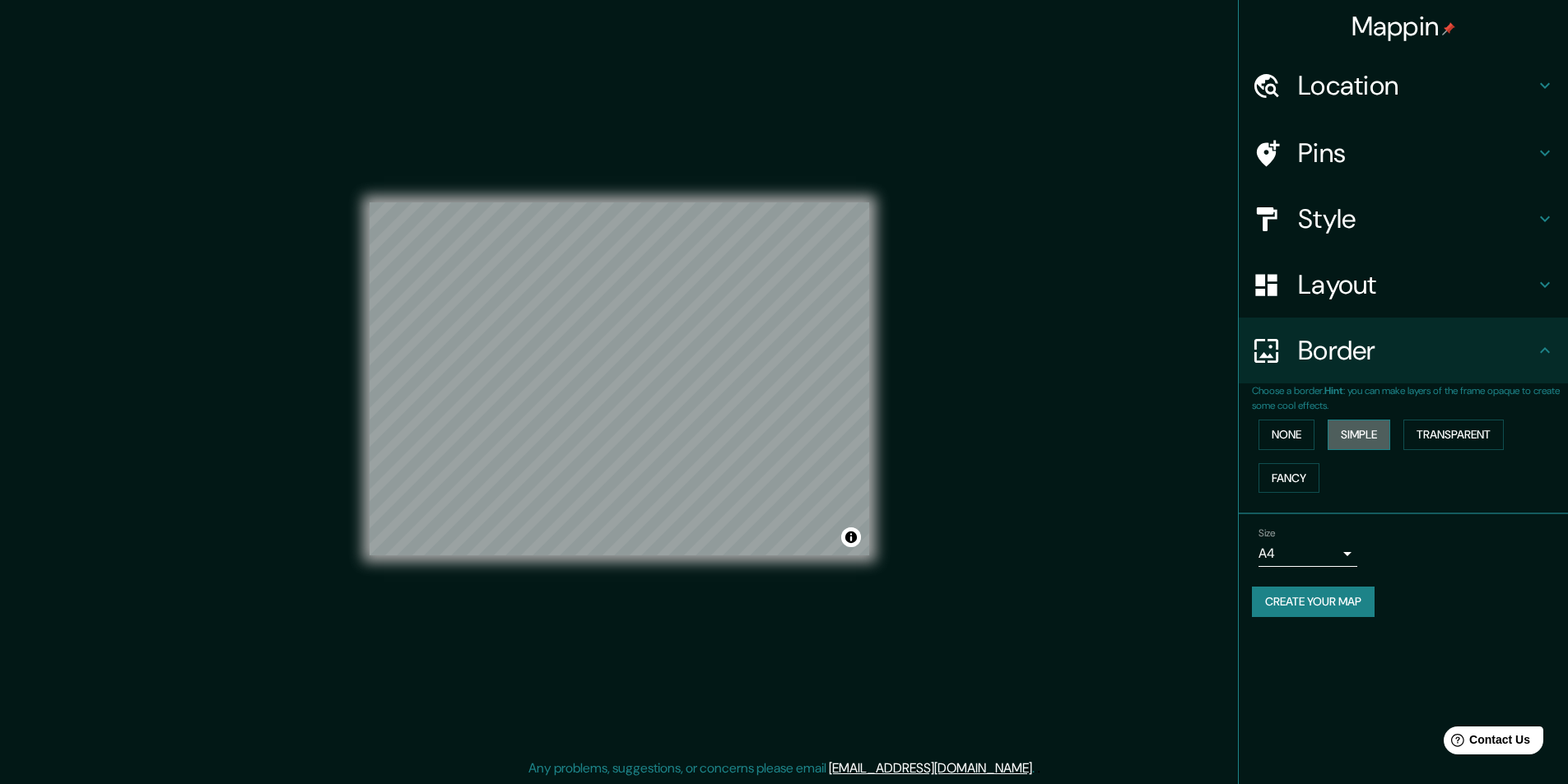
click at [1351, 435] on button "Simple" at bounding box center [1358, 435] width 62 height 31
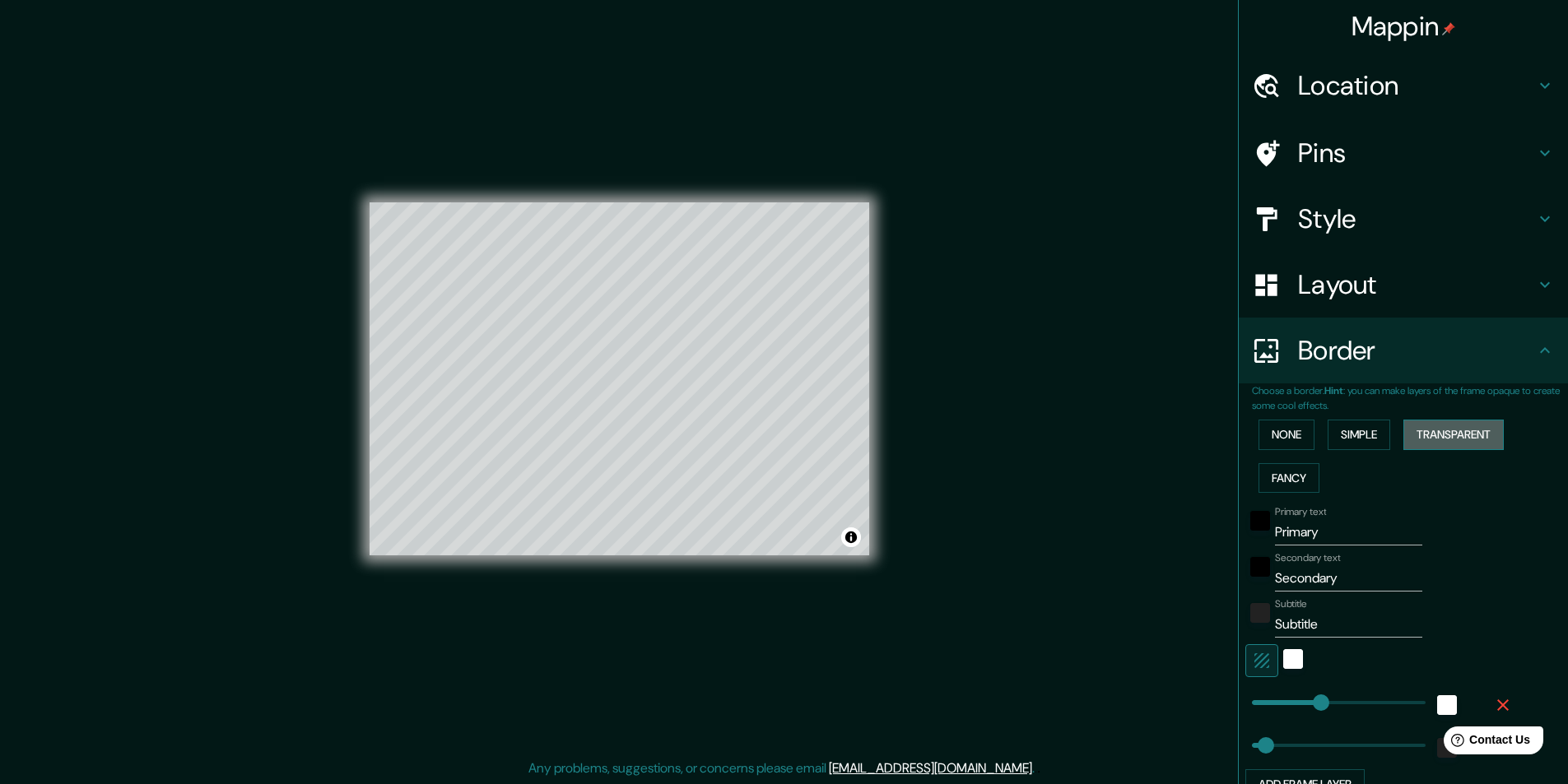
click at [1417, 436] on button "Transparent" at bounding box center [1453, 435] width 101 height 31
drag, startPoint x: 1335, startPoint y: 435, endPoint x: 1311, endPoint y: 435, distance: 24.0
click at [1334, 436] on button "Simple" at bounding box center [1358, 435] width 62 height 31
drag, startPoint x: 1281, startPoint y: 430, endPoint x: 1280, endPoint y: 439, distance: 9.1
click at [1280, 431] on button "None" at bounding box center [1286, 435] width 56 height 31
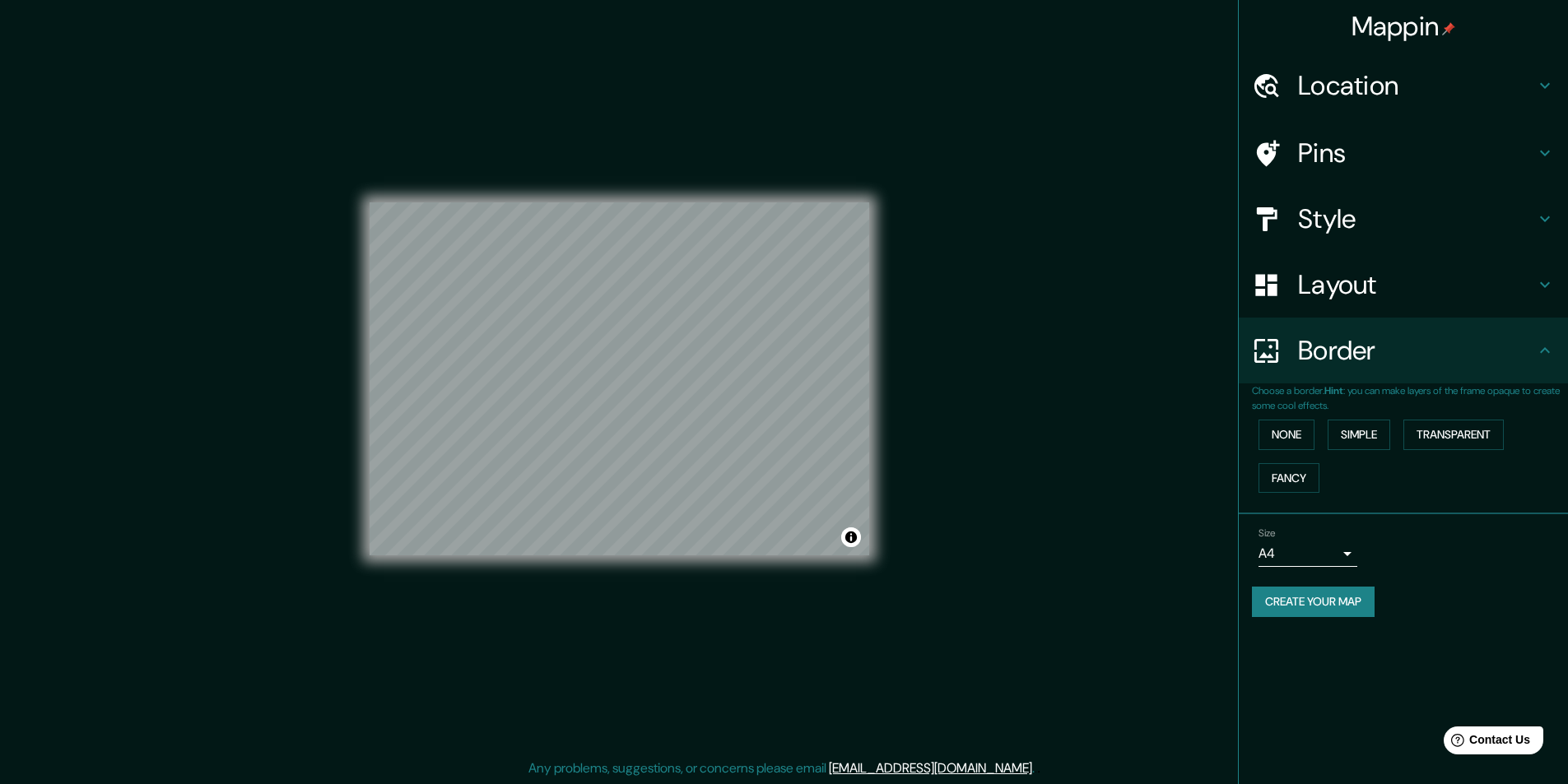
click at [1279, 452] on div "None Simple Transparent Fancy" at bounding box center [1410, 456] width 316 height 86
click at [1282, 434] on button "None" at bounding box center [1286, 435] width 56 height 31
click at [1279, 476] on button "Fancy" at bounding box center [1289, 478] width 61 height 31
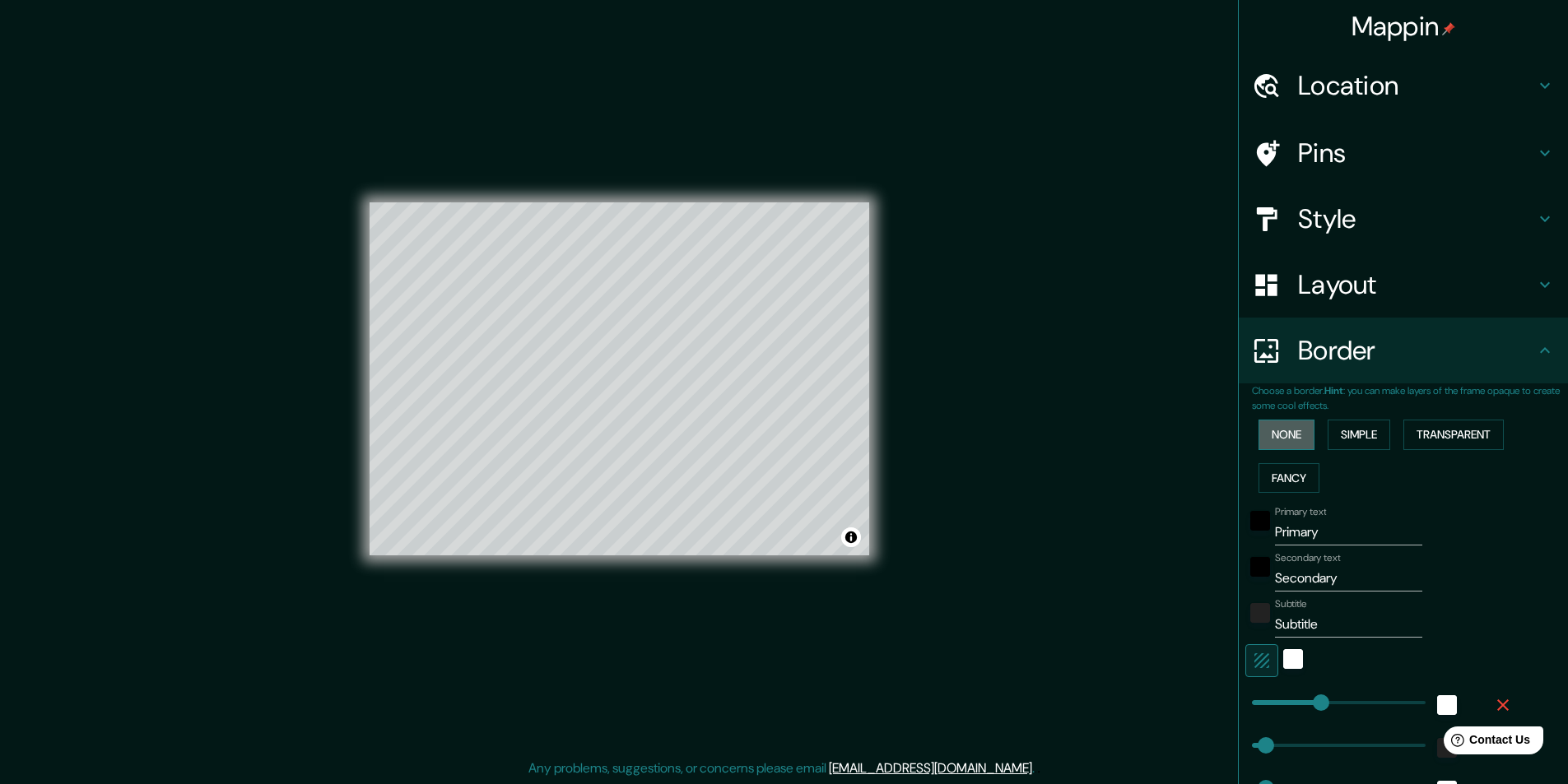
click at [1280, 431] on button "None" at bounding box center [1286, 435] width 56 height 31
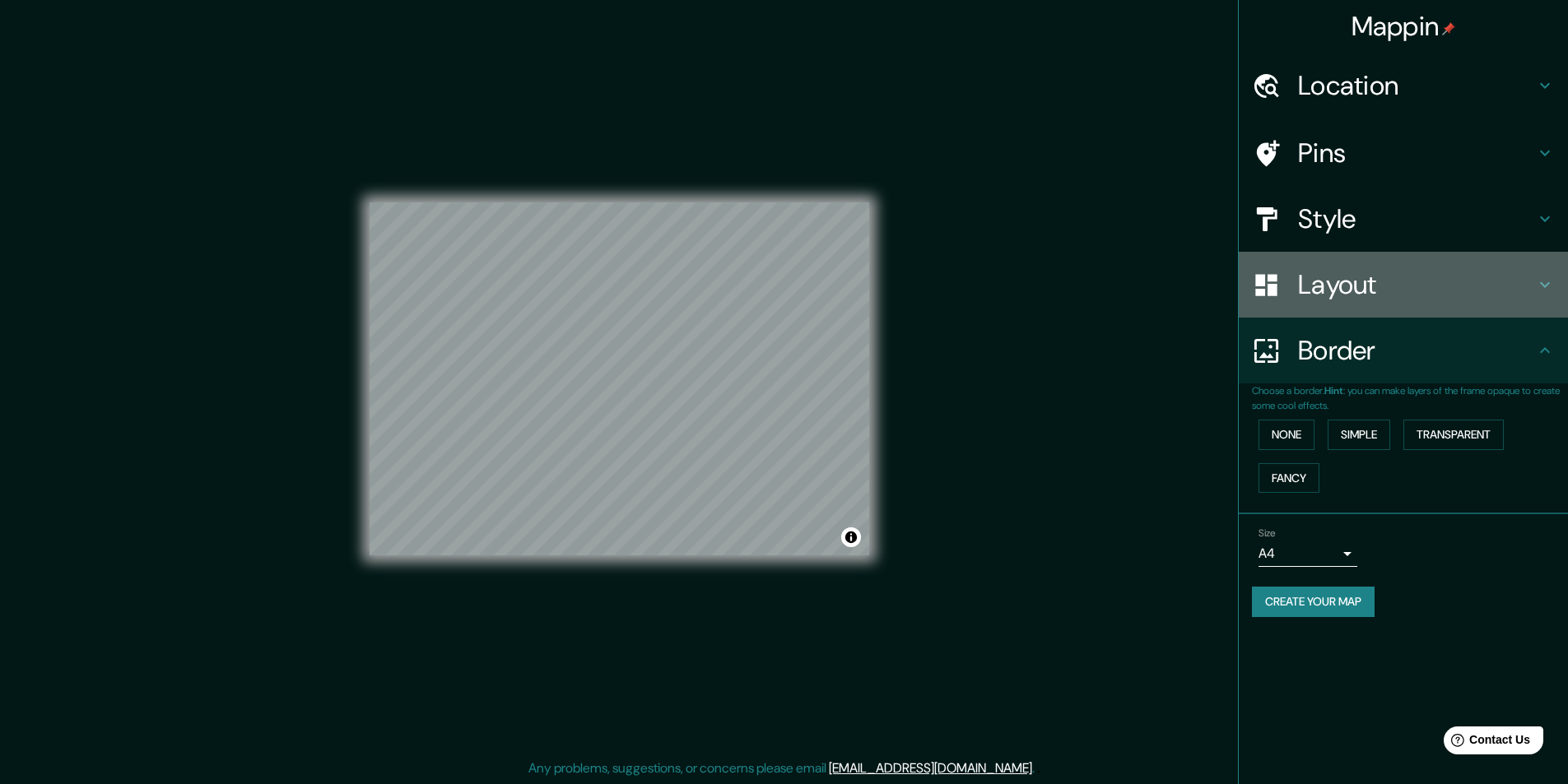
click at [1348, 289] on h4 "Layout" at bounding box center [1416, 285] width 237 height 33
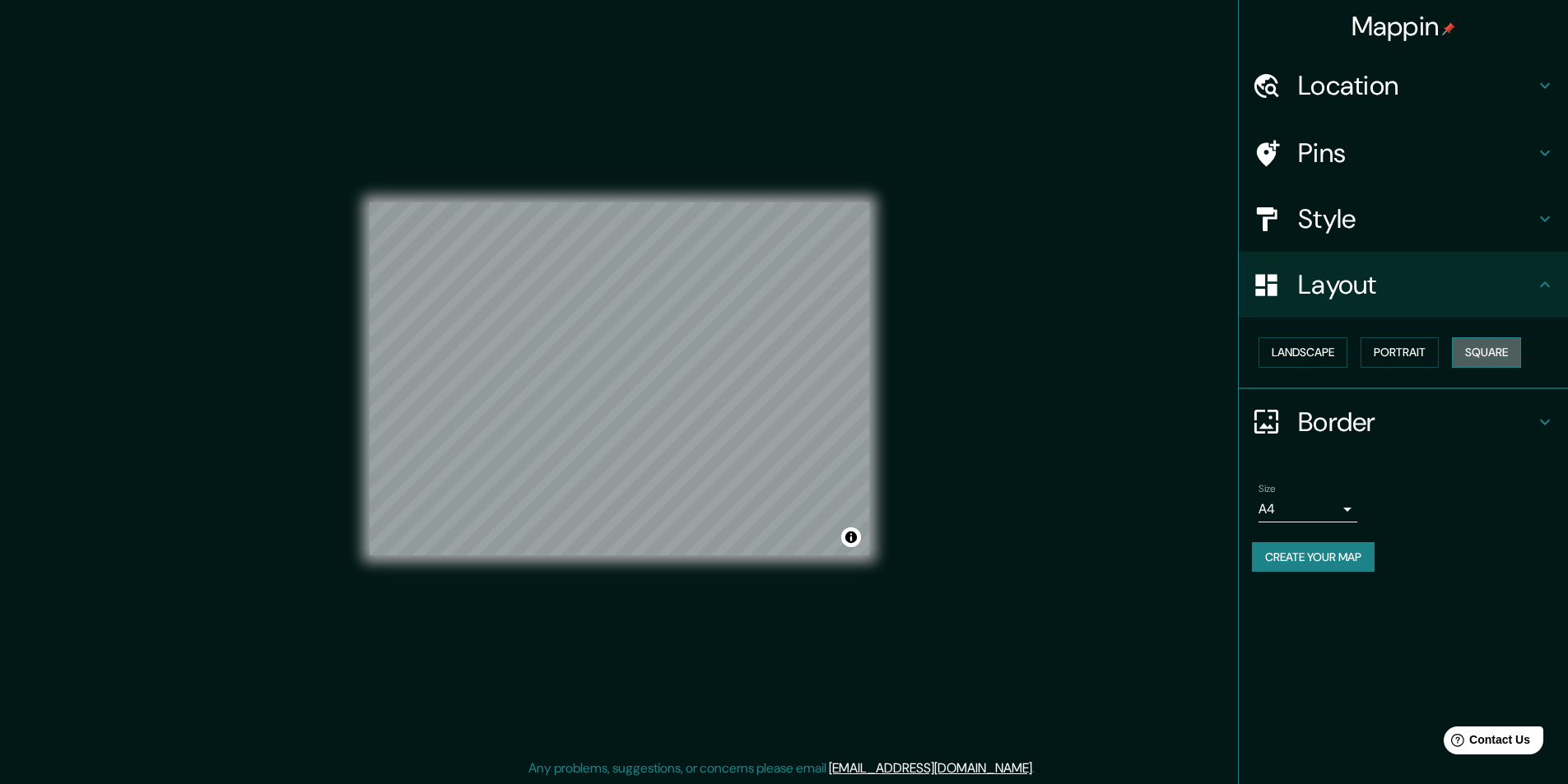
click at [1521, 344] on button "Square" at bounding box center [1486, 353] width 69 height 31
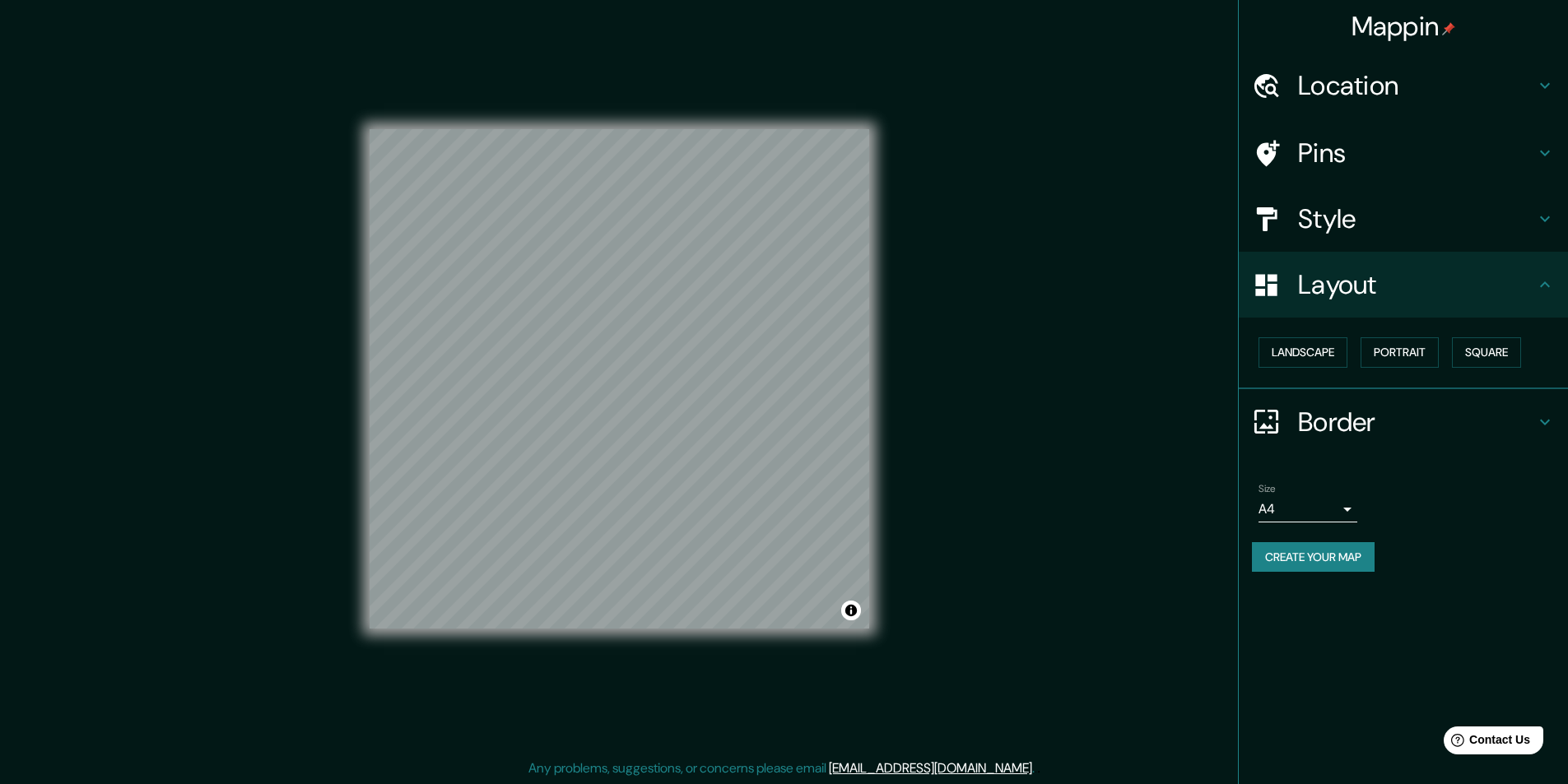
click at [1305, 150] on h4 "Pins" at bounding box center [1416, 153] width 237 height 33
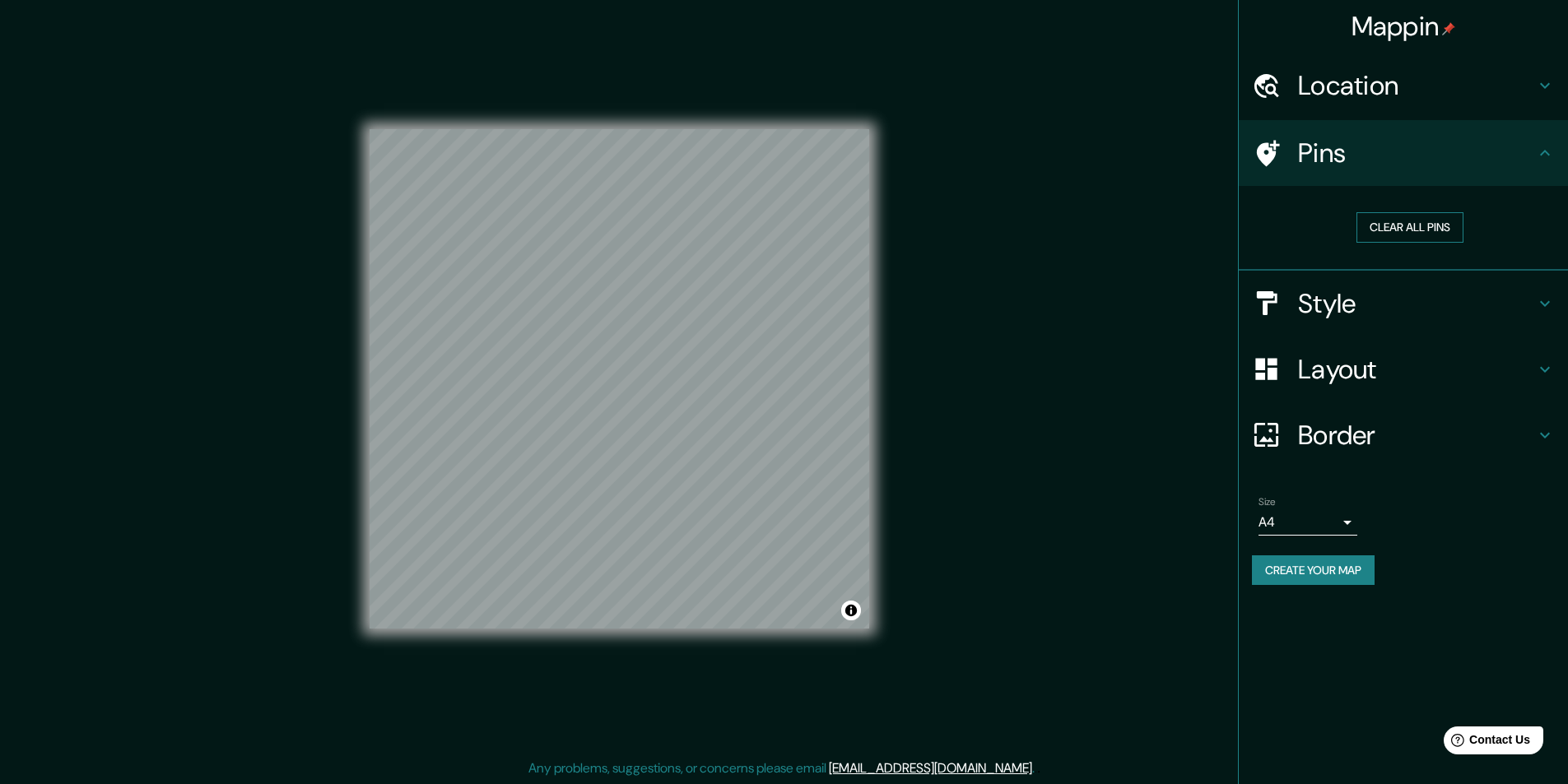
click at [1408, 231] on button "Clear all pins" at bounding box center [1410, 227] width 107 height 31
click at [1398, 234] on button "Clear all pins" at bounding box center [1410, 227] width 107 height 31
click at [1308, 88] on h4 "Location" at bounding box center [1416, 86] width 237 height 33
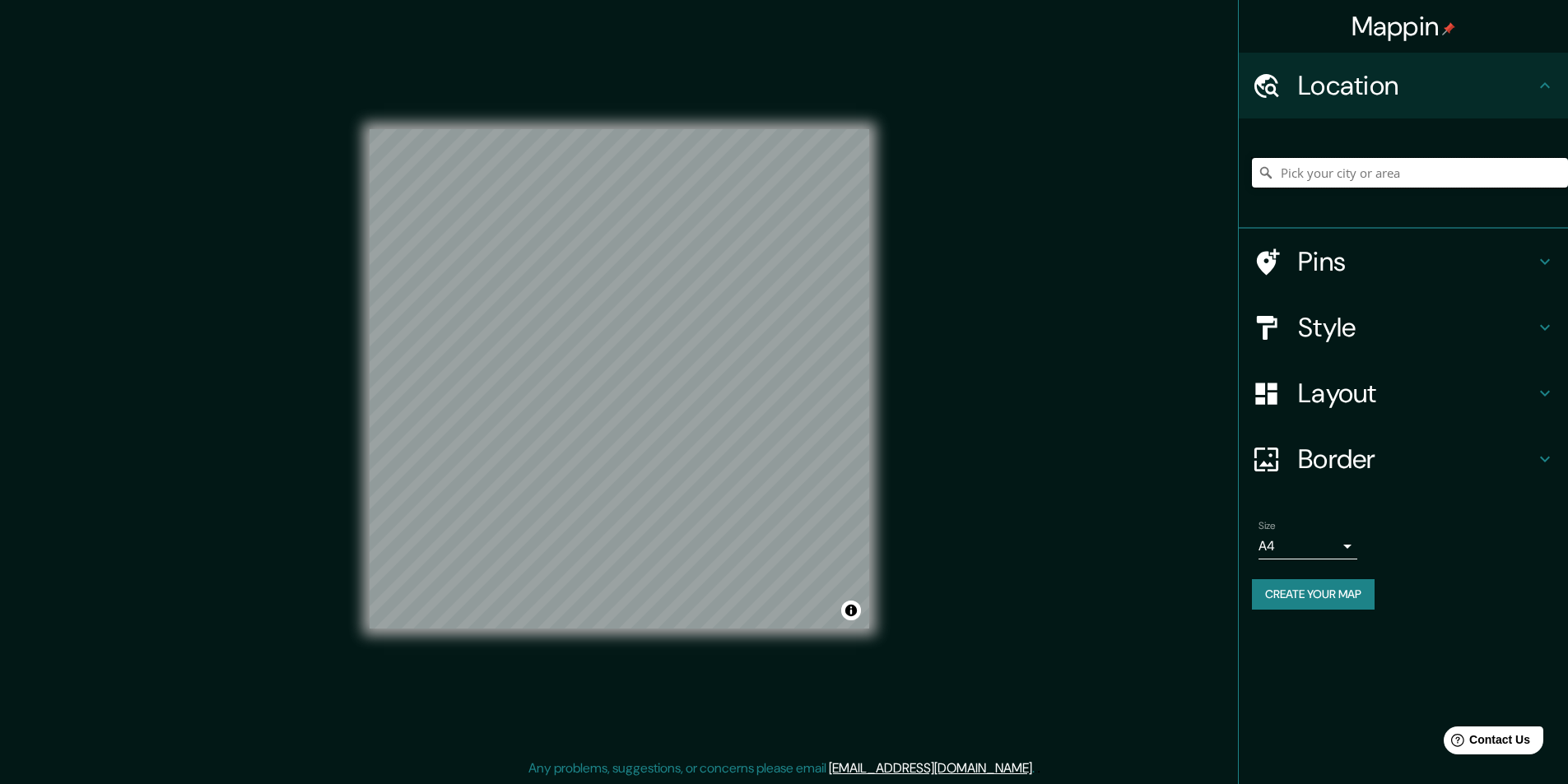
click at [1345, 170] on input "Pick your city or area" at bounding box center [1410, 173] width 316 height 30
click at [1361, 162] on input "Huancane, Departamento de Puno, Perú" at bounding box center [1410, 173] width 316 height 30
click at [1315, 181] on input "Huancane, Departamento de Puno, Perú" at bounding box center [1410, 173] width 316 height 30
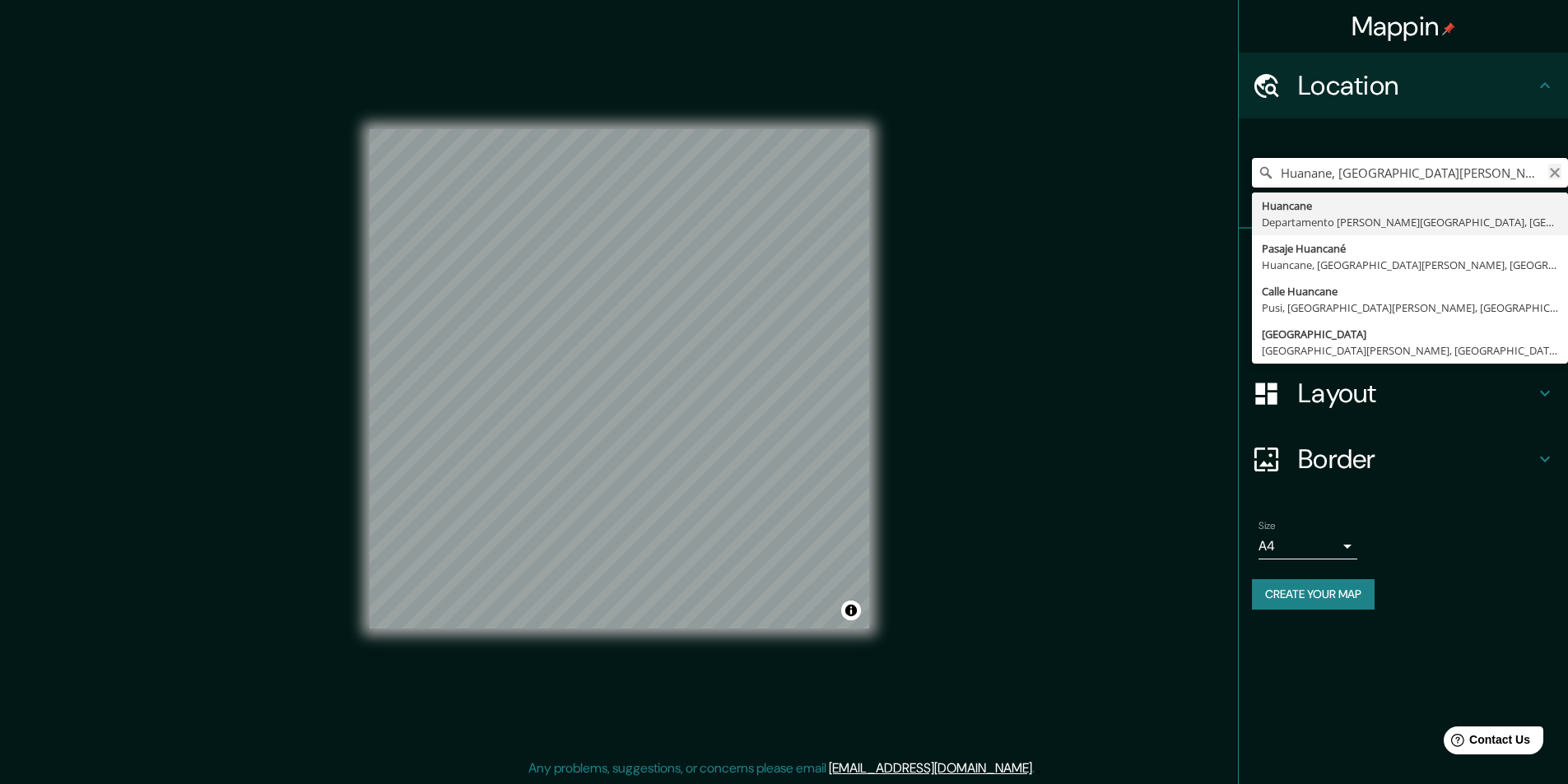
type input "Huanane, Departamento de Puno, Perú"
click at [1554, 171] on icon "Clear" at bounding box center [1555, 173] width 10 height 10
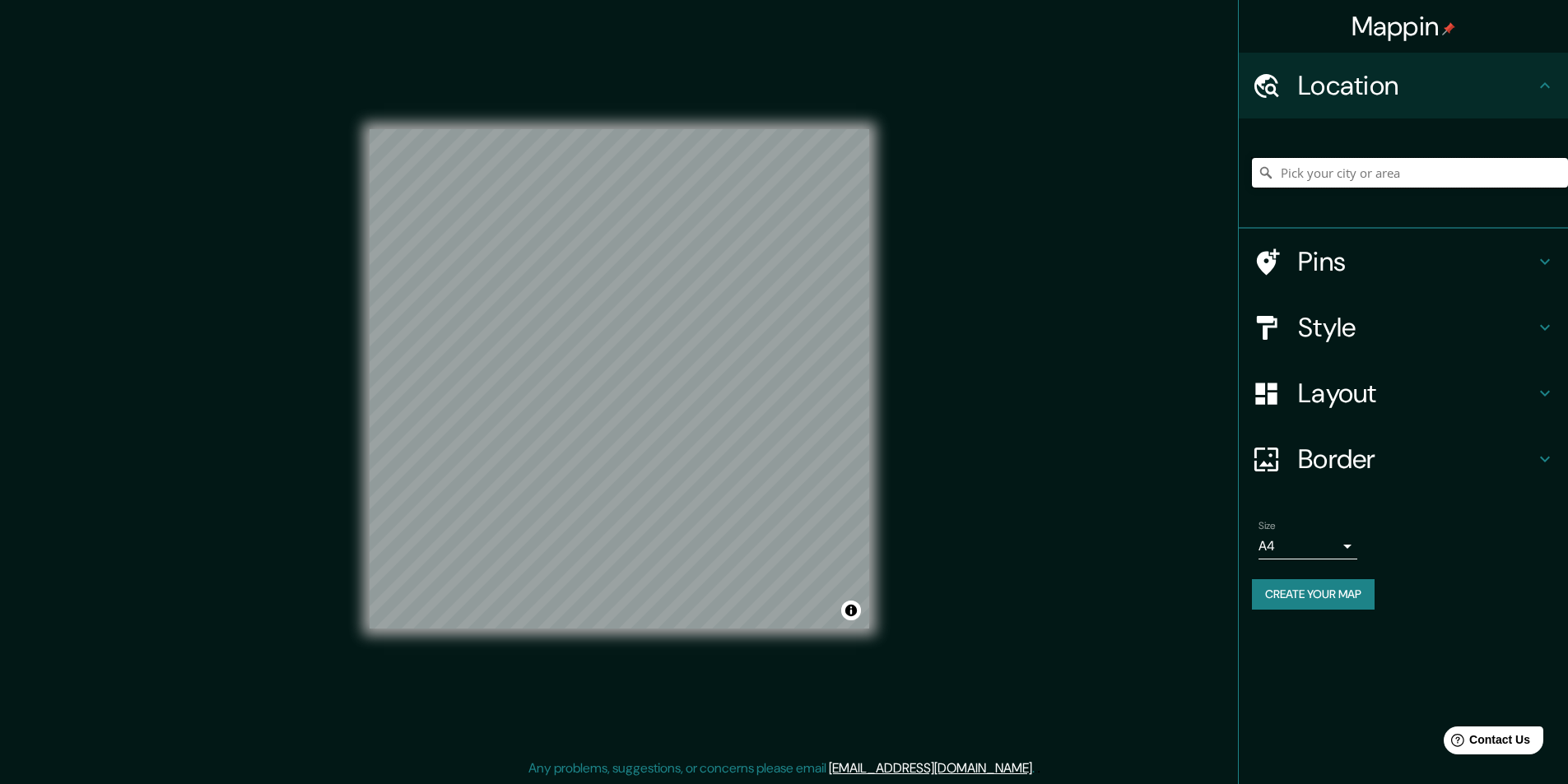
click at [1437, 173] on input "Pick your city or area" at bounding box center [1410, 173] width 316 height 30
type input "Huancayo, [GEOGRAPHIC_DATA], [GEOGRAPHIC_DATA]"
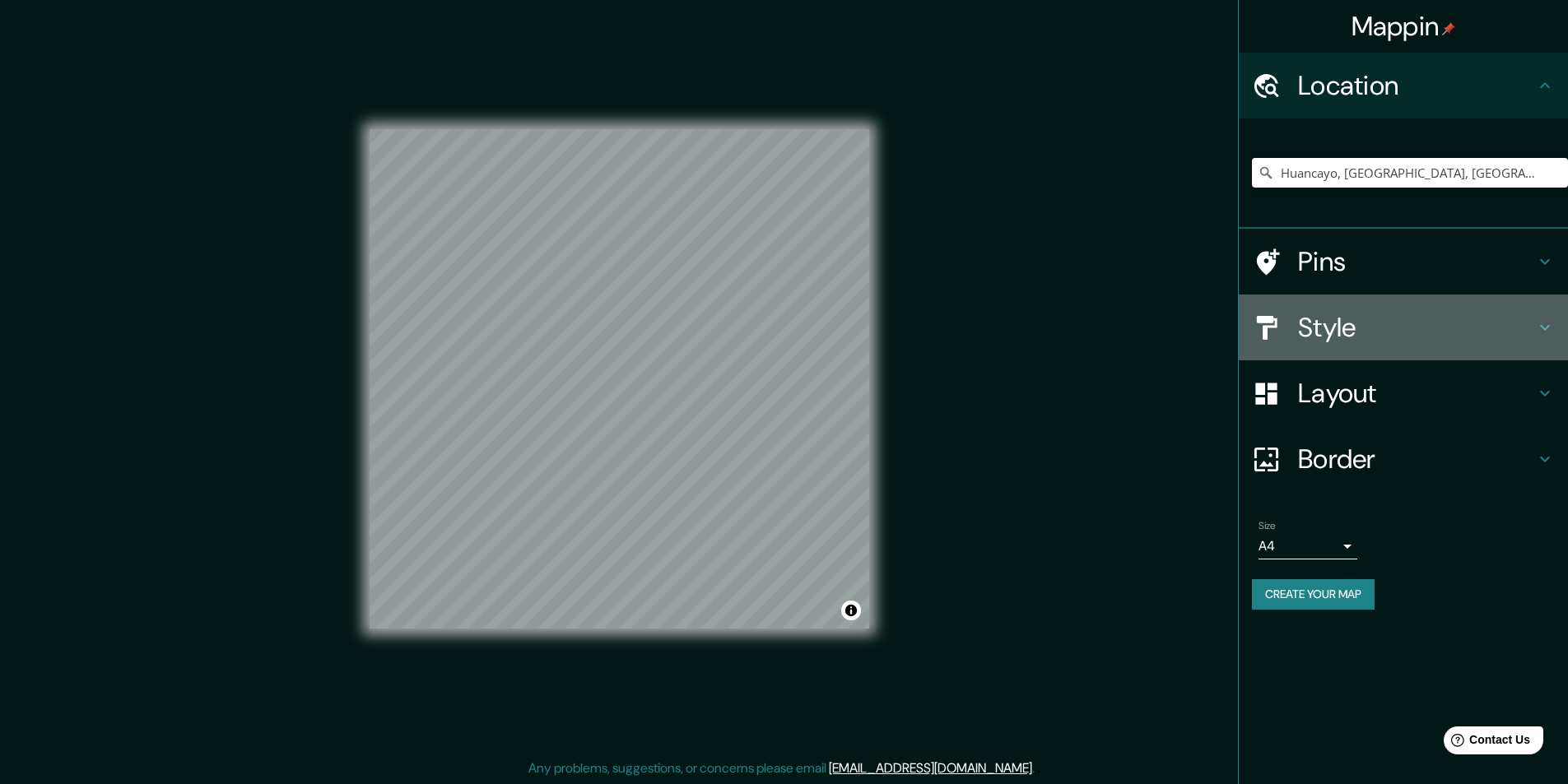
click at [1358, 326] on h4 "Style" at bounding box center [1416, 328] width 237 height 33
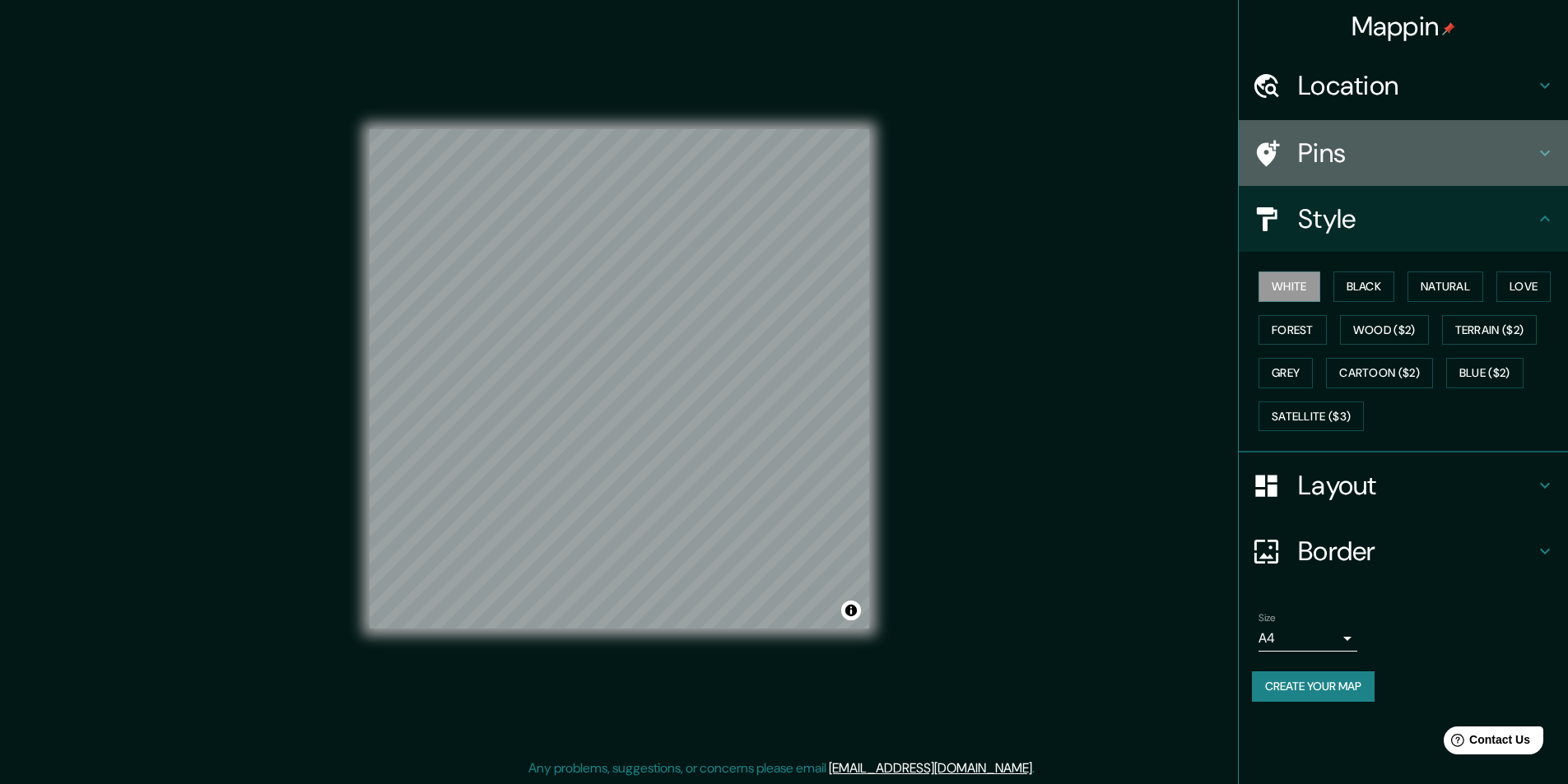
click at [1339, 145] on h4 "Pins" at bounding box center [1416, 153] width 237 height 33
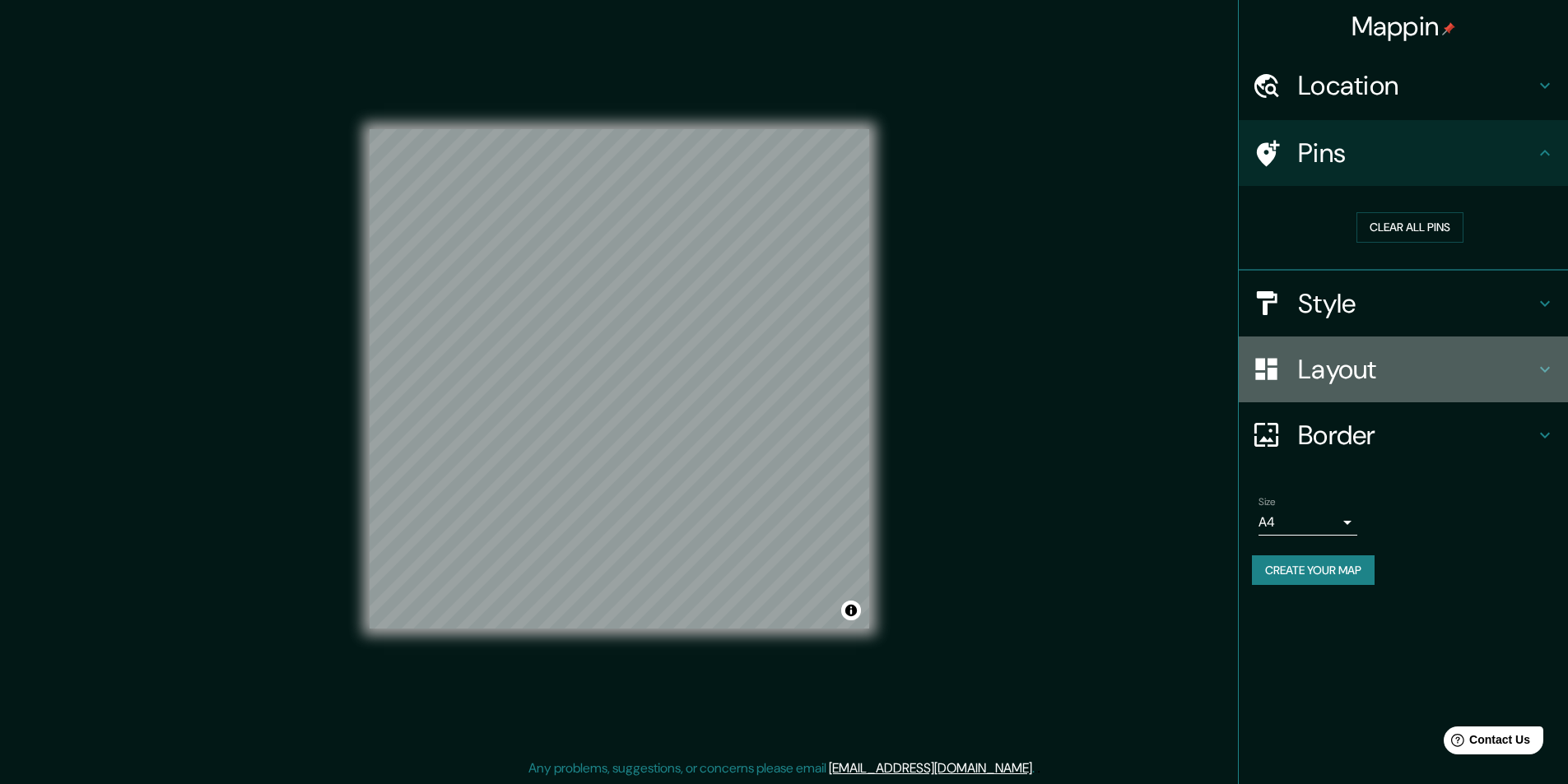
click at [1347, 388] on div "Layout" at bounding box center [1403, 369] width 329 height 66
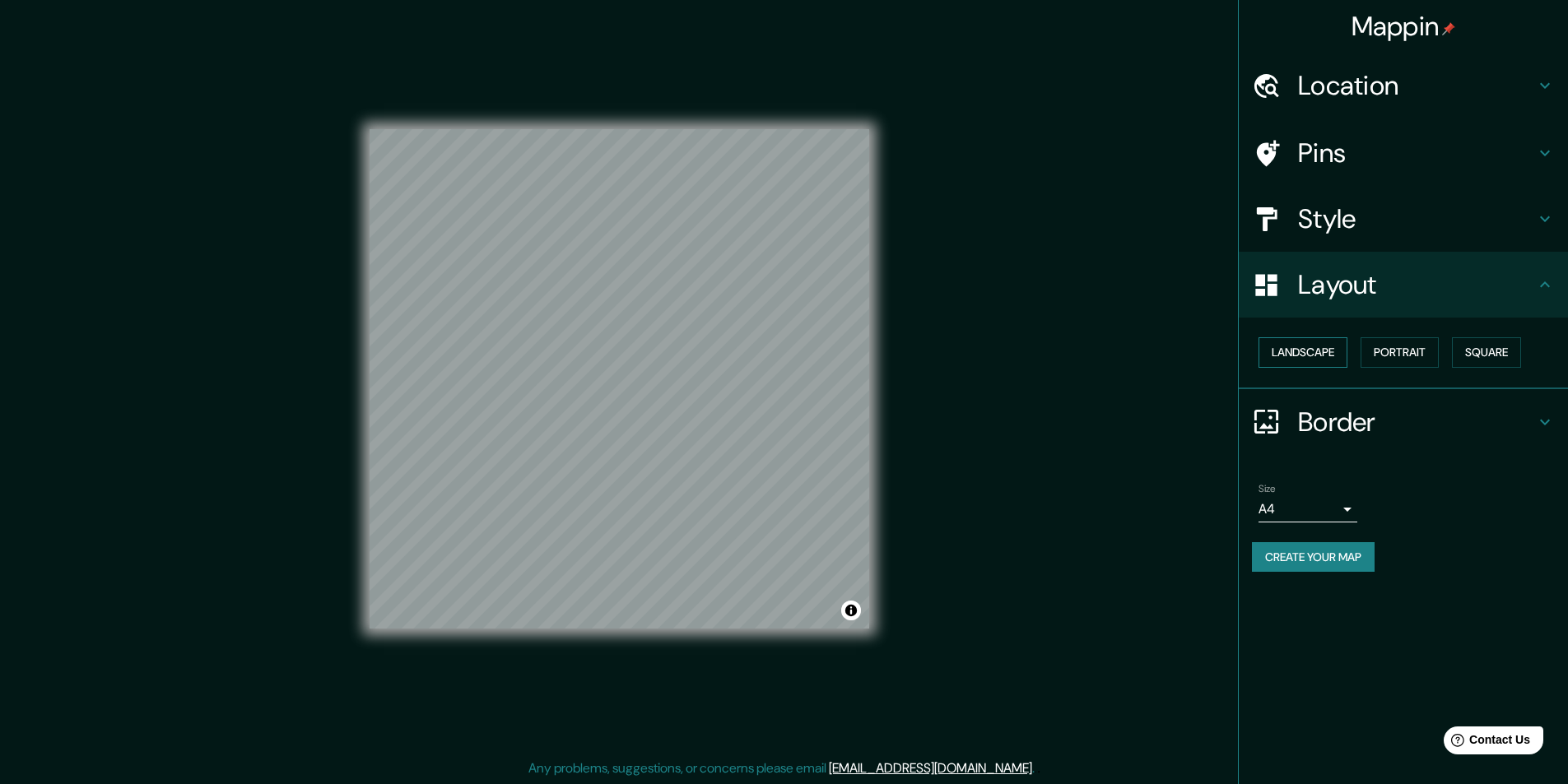
click at [1333, 361] on button "Landscape" at bounding box center [1303, 353] width 89 height 31
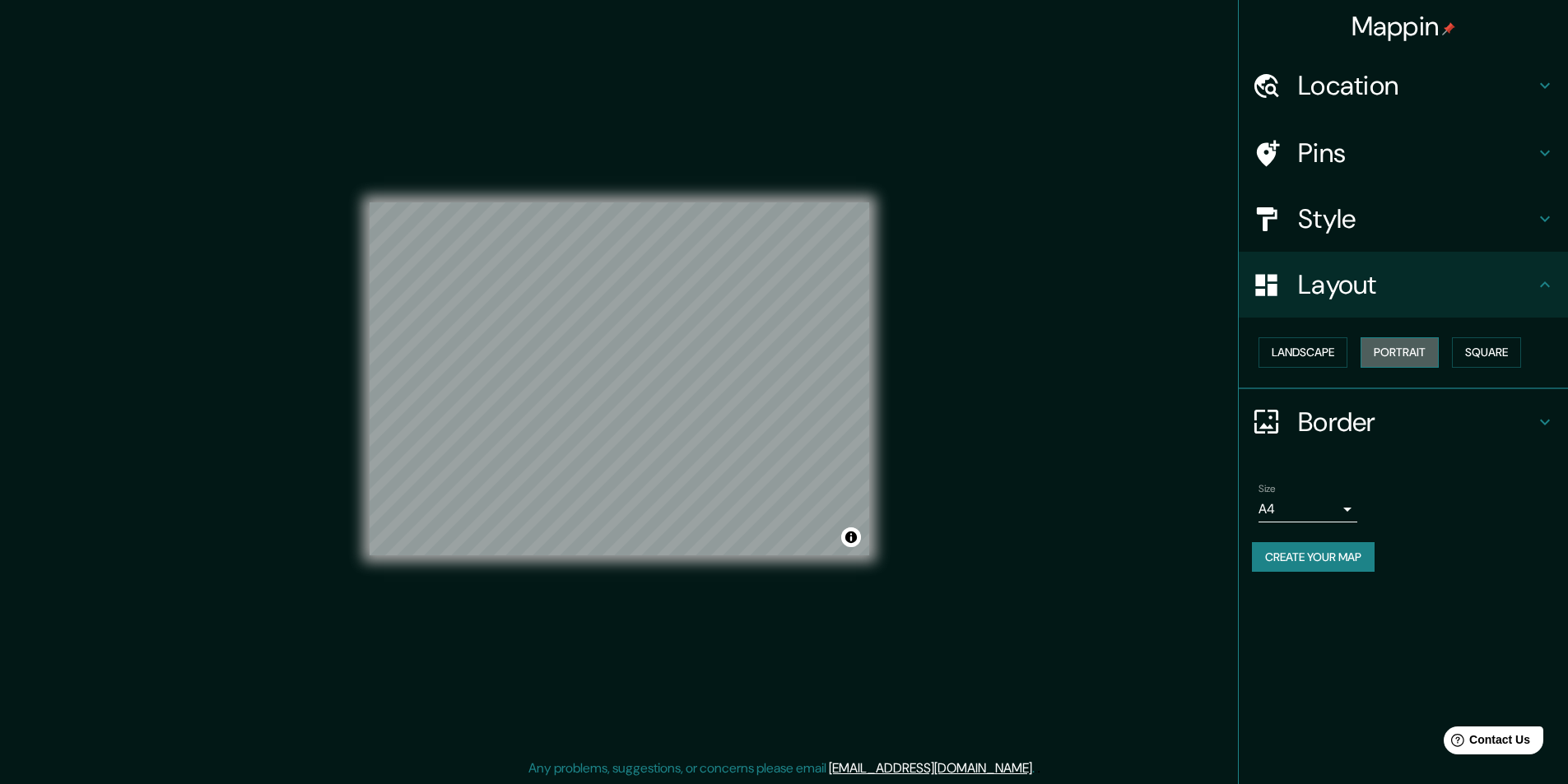
click at [1412, 350] on button "Portrait" at bounding box center [1399, 353] width 78 height 31
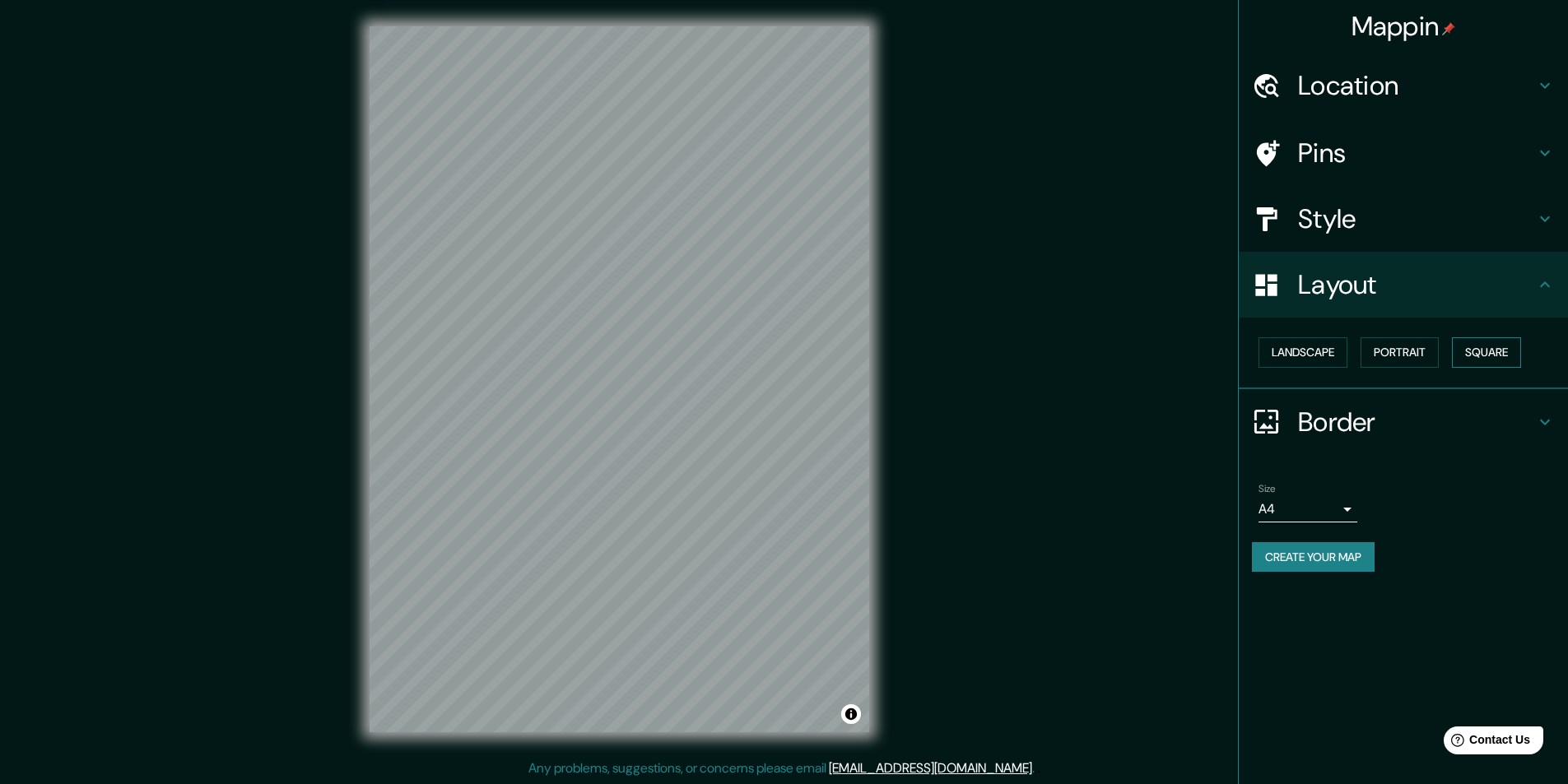
click at [1464, 346] on button "Square" at bounding box center [1486, 353] width 69 height 31
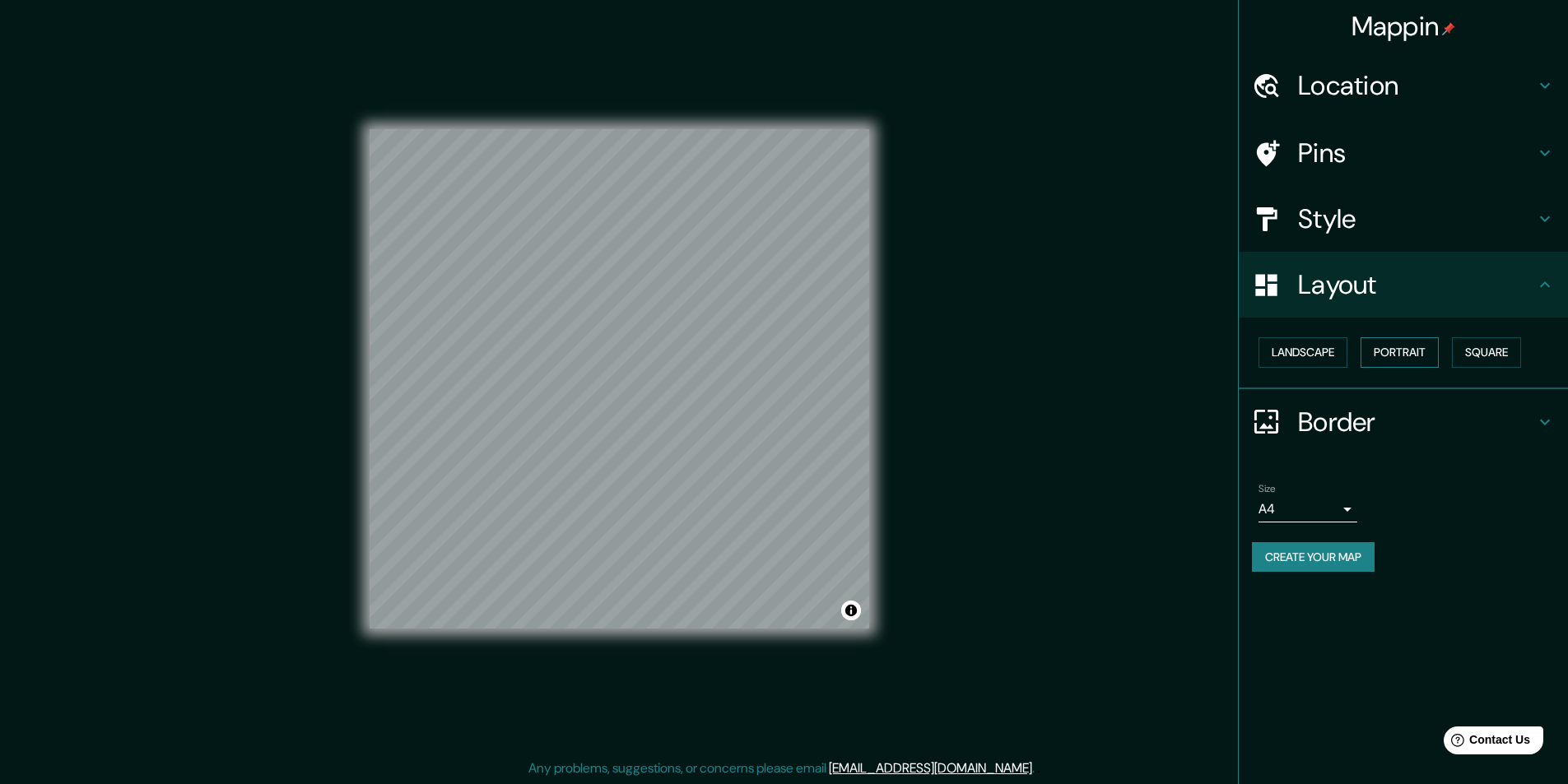
click at [1393, 347] on button "Portrait" at bounding box center [1399, 353] width 78 height 31
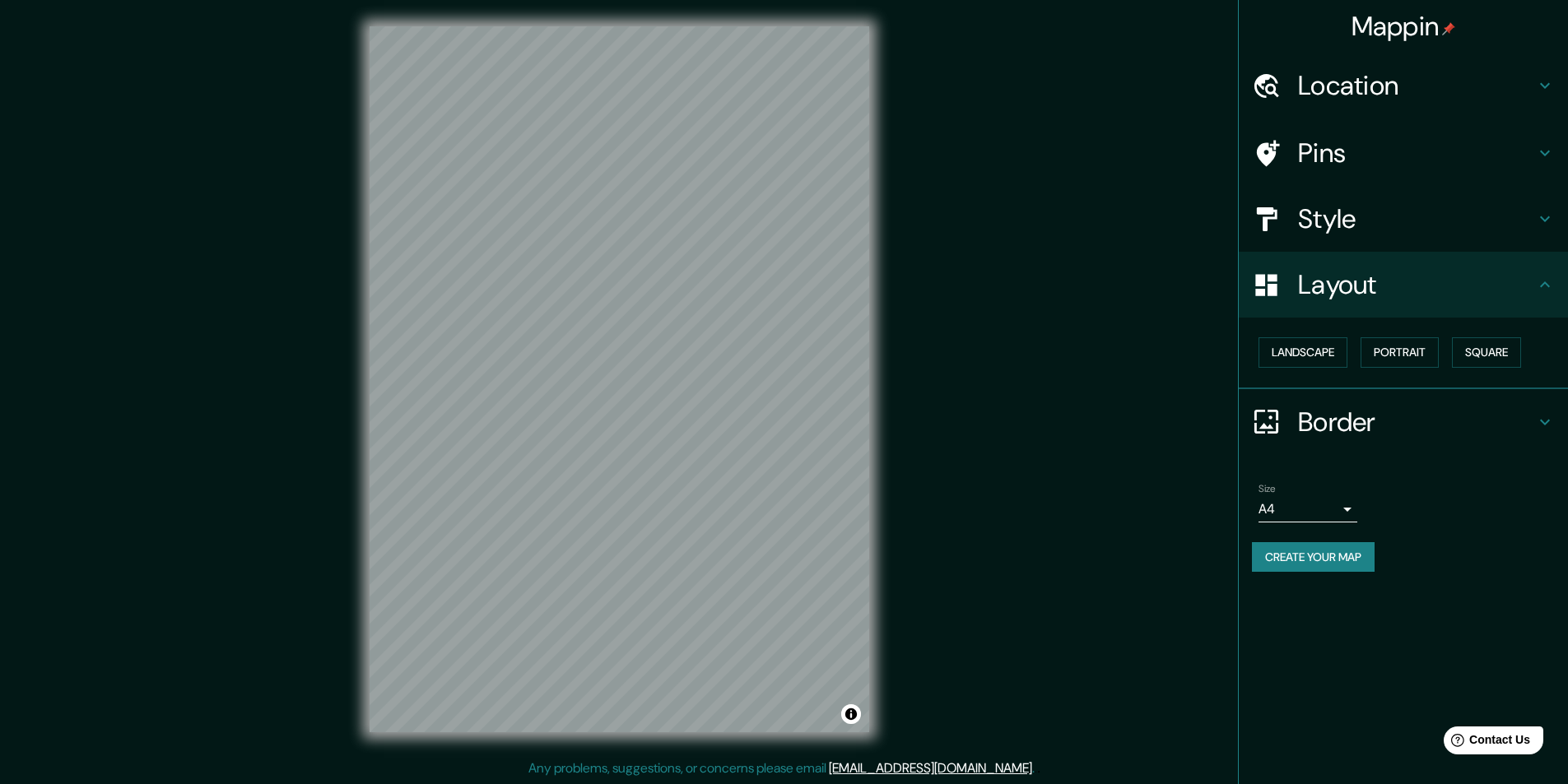
click at [1304, 213] on h4 "Style" at bounding box center [1416, 219] width 237 height 33
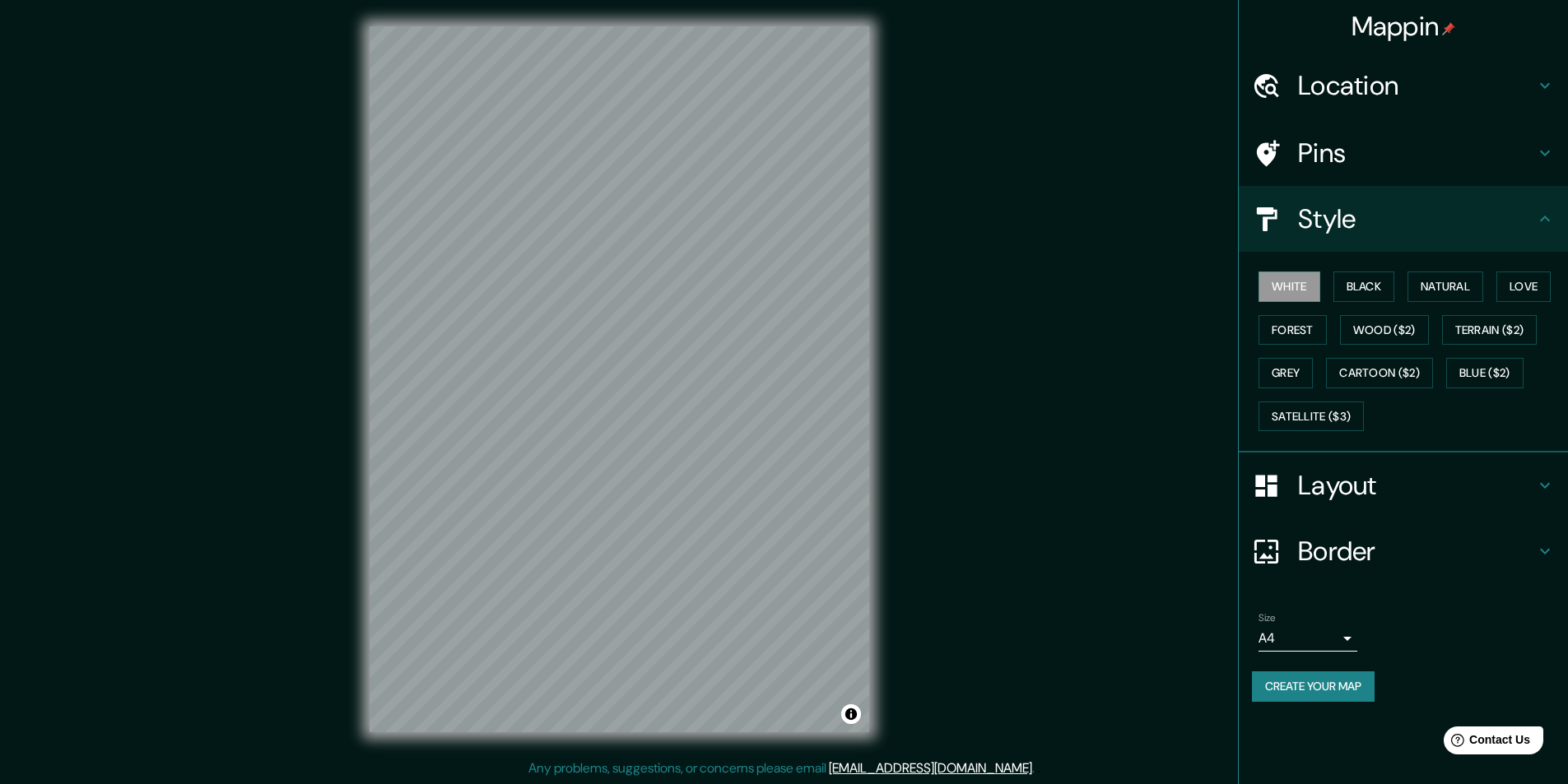
click at [1330, 279] on div "White Black Natural Love Forest Wood ($2) Terrain ($2) Grey Cartoon ($2) Blue (…" at bounding box center [1410, 352] width 316 height 173
click at [1344, 284] on button "Black" at bounding box center [1364, 287] width 62 height 31
click at [1324, 397] on div "White Black Natural Love Forest Wood ($2) Terrain ($2) Grey Cartoon ($2) Blue (…" at bounding box center [1410, 352] width 316 height 173
click at [1315, 409] on button "Satellite ($3)" at bounding box center [1311, 417] width 106 height 31
